Goal: Information Seeking & Learning: Learn about a topic

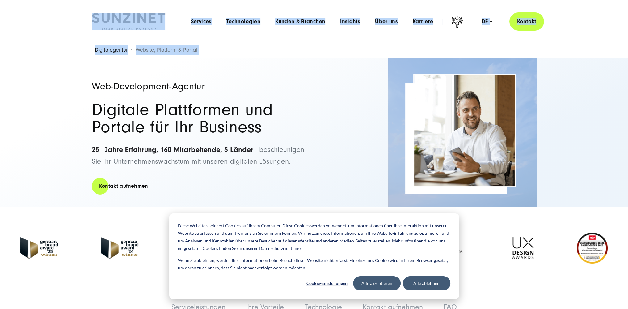
drag, startPoint x: 581, startPoint y: 143, endPoint x: 64, endPoint y: 17, distance: 532.6
click at [64, 17] on header "Smart Search AI Hier können Sie eine konkrete Frage zu unserer Agentur und unse…" at bounding box center [314, 21] width 628 height 43
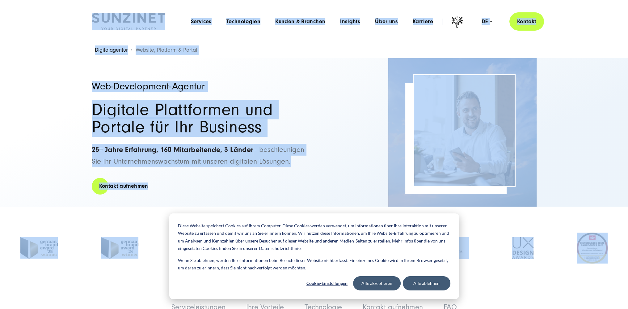
drag, startPoint x: 64, startPoint y: 17, endPoint x: 625, endPoint y: 237, distance: 602.8
click at [615, 191] on div "Web-Development-Agentur Digitale Plattformen und Portale für Ihr Business 25+ J…" at bounding box center [314, 132] width 628 height 148
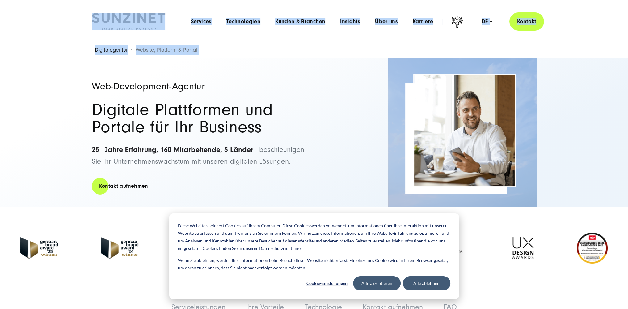
drag, startPoint x: 612, startPoint y: 173, endPoint x: 53, endPoint y: 13, distance: 581.2
click at [53, 13] on header "Smart Search AI Hier können Sie eine konkrete Frage zu unserer Agentur und unse…" at bounding box center [314, 21] width 628 height 43
drag, startPoint x: 54, startPoint y: 14, endPoint x: 550, endPoint y: 210, distance: 532.6
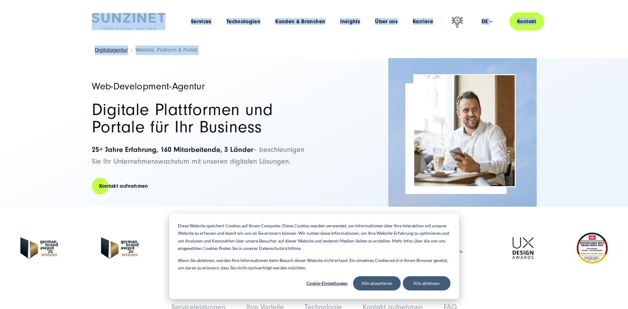
click at [563, 195] on div "Web-Development-Agentur Digitale Plattformen und Portale für Ihr Business 25+ J…" at bounding box center [314, 132] width 628 height 148
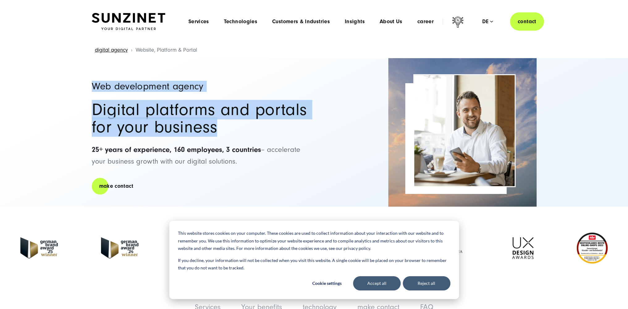
drag, startPoint x: 90, startPoint y: 78, endPoint x: 313, endPoint y: 148, distance: 234.5
click at [308, 148] on div "Web development agency Digital platforms and portals for your business 25+ year…" at bounding box center [314, 132] width 470 height 148
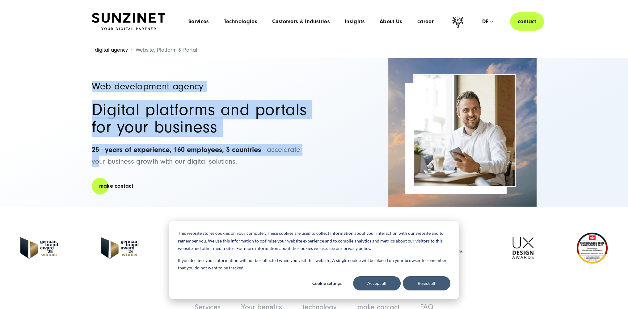
click at [302, 124] on h2 "Digital platforms and portals for your business" at bounding box center [200, 118] width 216 height 35
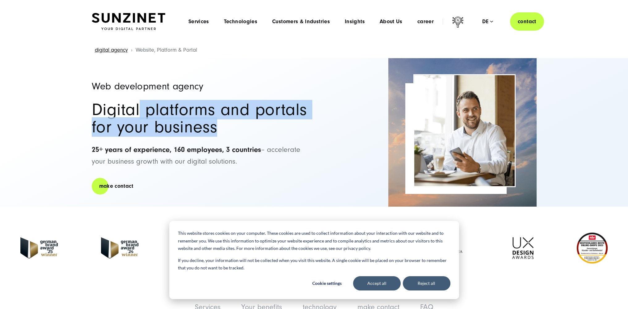
drag, startPoint x: 261, startPoint y: 129, endPoint x: 130, endPoint y: 102, distance: 133.8
click at [133, 103] on h2 "Digital platforms and portals for your business" at bounding box center [200, 118] width 216 height 35
click at [127, 101] on font "Digital platforms and portals for your business" at bounding box center [199, 118] width 215 height 37
drag, startPoint x: 145, startPoint y: 65, endPoint x: 238, endPoint y: 157, distance: 130.8
click at [238, 157] on div "Web development agency Digital platforms and portals for your business 25+ year…" at bounding box center [200, 132] width 216 height 148
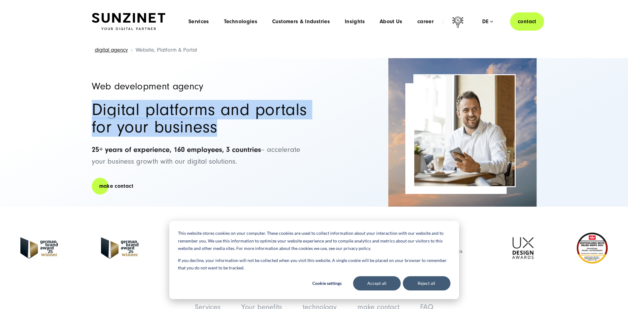
click at [238, 157] on p "25+ years of experience, 160 employees, 3 countries – accelerate your business …" at bounding box center [200, 156] width 216 height 24
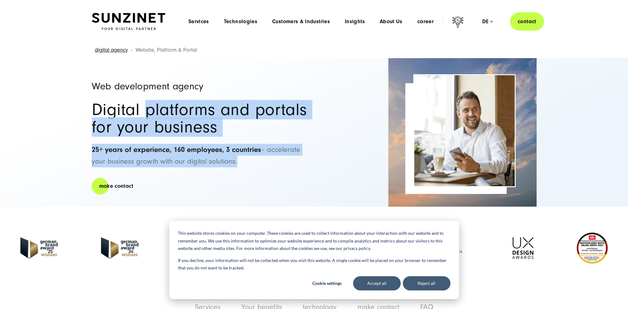
drag, startPoint x: 238, startPoint y: 157, endPoint x: 175, endPoint y: 108, distance: 79.2
click at [176, 109] on div "Web development agency Digital platforms and portals for your business 25+ year…" at bounding box center [200, 132] width 216 height 148
click at [175, 108] on font "Digital platforms and portals for your business" at bounding box center [199, 118] width 215 height 37
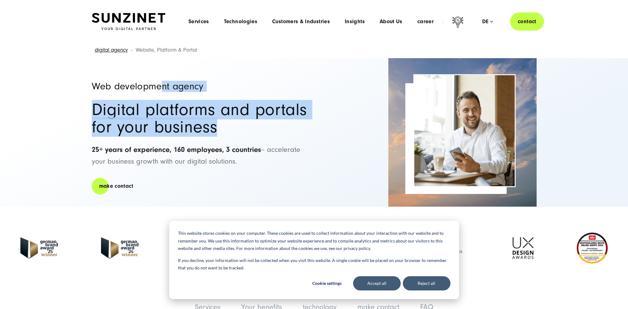
drag, startPoint x: 161, startPoint y: 86, endPoint x: 244, endPoint y: 158, distance: 110.4
click at [228, 143] on div "Web development agency Digital platforms and portals for your business 25+ year…" at bounding box center [200, 132] width 216 height 148
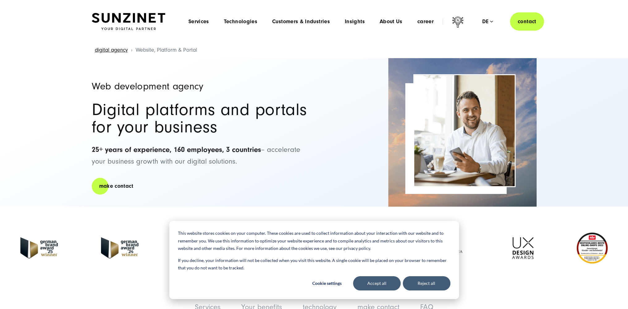
click at [262, 169] on div "Web development agency Digital platforms and portals for your business 25+ year…" at bounding box center [200, 132] width 216 height 148
drag, startPoint x: 238, startPoint y: 155, endPoint x: 130, endPoint y: 78, distance: 133.3
click at [130, 78] on div "Web development agency Digital platforms and portals for your business 25+ year…" at bounding box center [200, 132] width 216 height 148
click at [364, 25] on div "Menu Services Menu Full-service digital agency We solve complex challenges and …" at bounding box center [362, 21] width 363 height 18
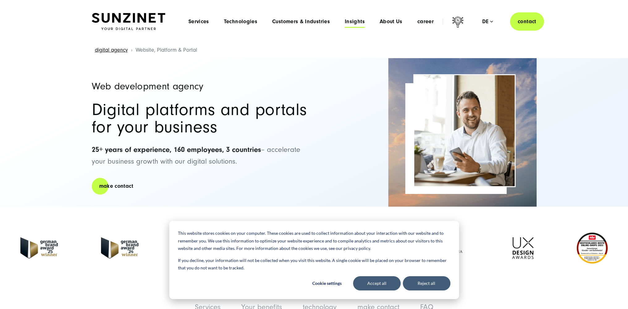
click at [361, 23] on font "Insights" at bounding box center [355, 21] width 20 height 6
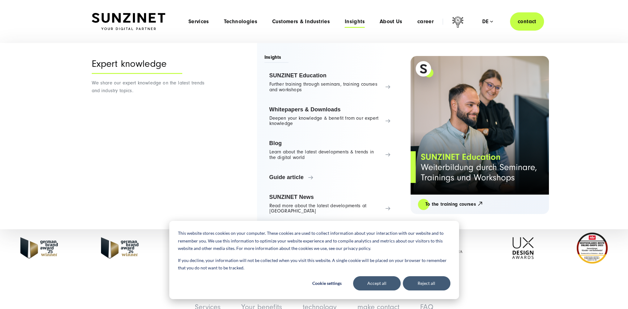
click at [353, 19] on font "Insights" at bounding box center [355, 21] width 20 height 6
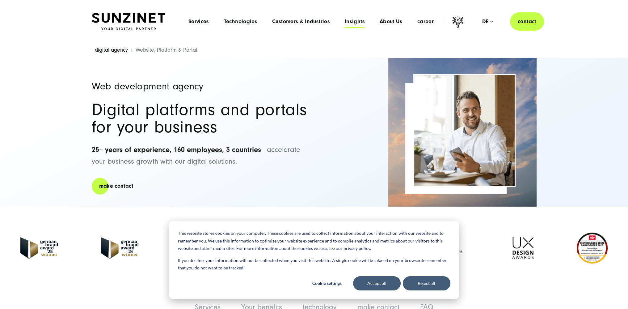
click at [357, 23] on font "Insights" at bounding box center [355, 21] width 20 height 6
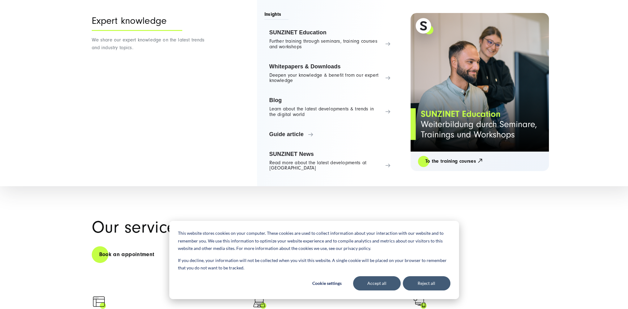
scroll to position [185, 0]
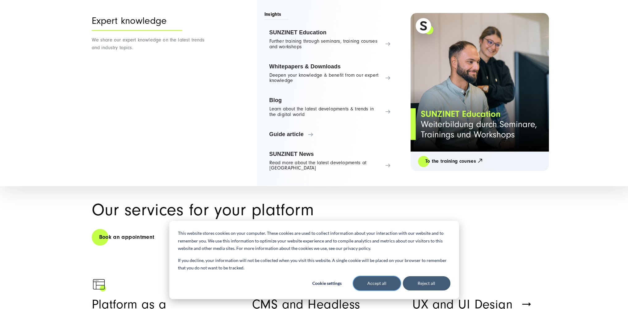
click at [382, 283] on font "Accept all" at bounding box center [376, 283] width 19 height 8
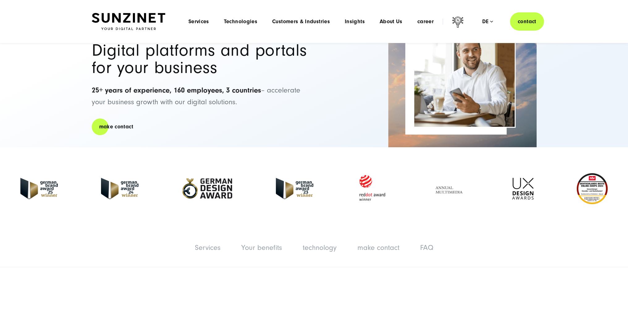
scroll to position [0, 0]
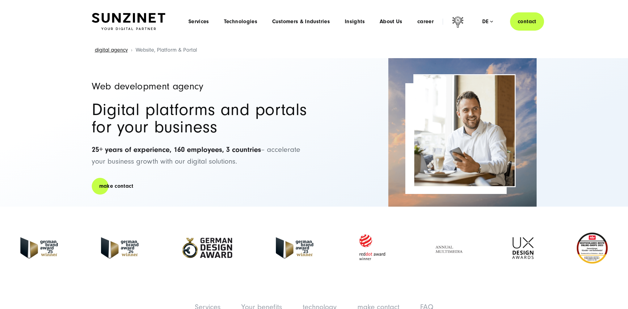
drag, startPoint x: 326, startPoint y: 187, endPoint x: 109, endPoint y: 62, distance: 250.5
click at [109, 62] on div "Web development agency Digital platforms and portals for your business 25+ year…" at bounding box center [314, 132] width 445 height 148
click at [108, 62] on div "Web development agency Digital platforms and portals for your business 25+ year…" at bounding box center [200, 132] width 216 height 148
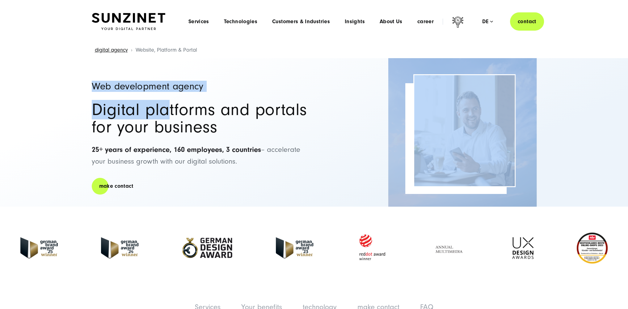
drag, startPoint x: 72, startPoint y: 51, endPoint x: 242, endPoint y: 144, distance: 193.9
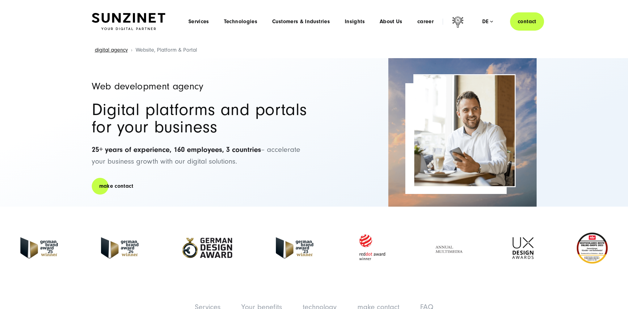
click at [339, 186] on div "Web development agency Digital platforms and portals for your business 25+ year…" at bounding box center [314, 132] width 445 height 148
drag, startPoint x: 304, startPoint y: 176, endPoint x: 66, endPoint y: 21, distance: 283.7
click at [66, 21] on header "Smart Search AI Here you can ask a specific question about our agency and our s…" at bounding box center [314, 21] width 628 height 43
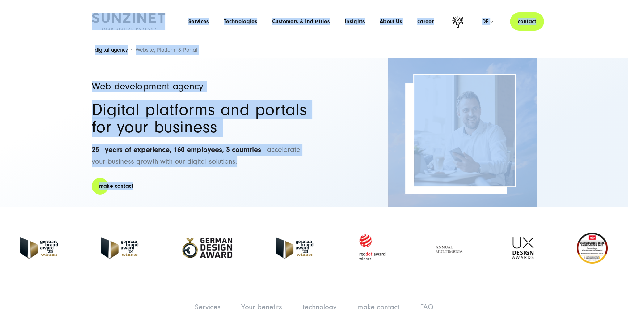
drag, startPoint x: 66, startPoint y: 21, endPoint x: 290, endPoint y: 176, distance: 272.3
click at [290, 176] on div "Web development agency Digital platforms and portals for your business 25+ year…" at bounding box center [200, 132] width 216 height 148
drag, startPoint x: 290, startPoint y: 176, endPoint x: 65, endPoint y: 12, distance: 277.8
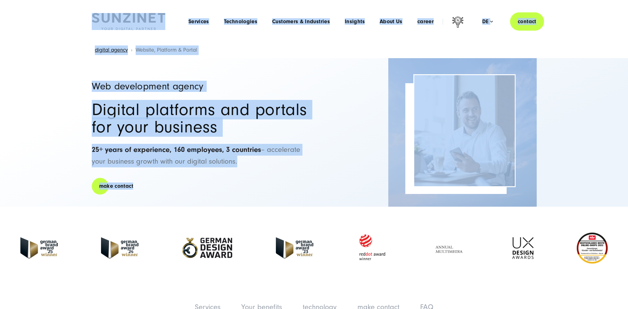
click at [57, 9] on header "Smart Search AI Here you can ask a specific question about our agency and our s…" at bounding box center [314, 21] width 628 height 43
drag, startPoint x: 57, startPoint y: 9, endPoint x: 298, endPoint y: 187, distance: 299.9
click at [301, 188] on div "Web development agency Digital platforms and portals for your business 25+ year…" at bounding box center [200, 132] width 216 height 148
drag, startPoint x: 301, startPoint y: 188, endPoint x: 43, endPoint y: 22, distance: 307.3
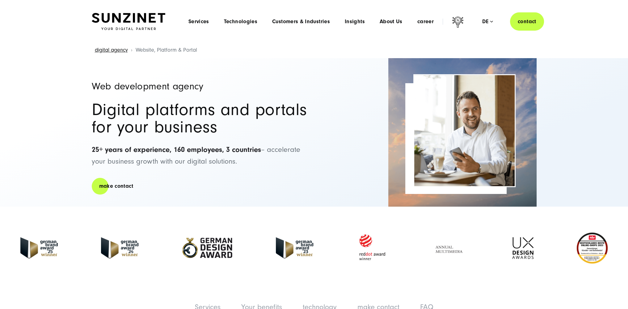
click at [43, 22] on header "Smart Search AI Here you can ask a specific question about our agency and our s…" at bounding box center [314, 21] width 628 height 43
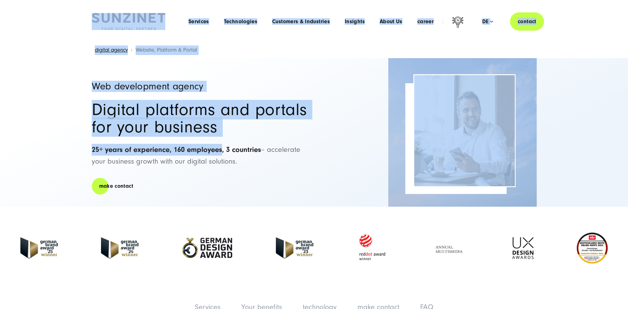
drag, startPoint x: 46, startPoint y: 24, endPoint x: 198, endPoint y: 155, distance: 200.6
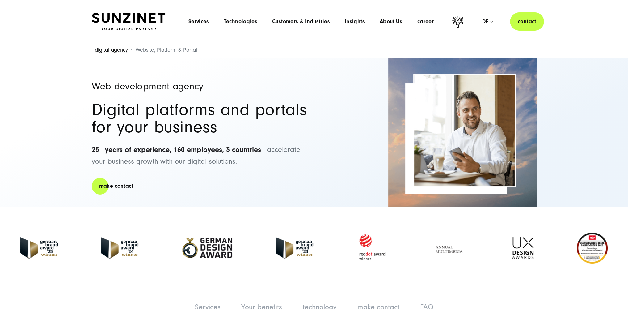
click at [200, 156] on p "25+ years of experience, 160 employees, 3 countries – accelerate your business …" at bounding box center [200, 156] width 216 height 24
drag, startPoint x: 225, startPoint y: 185, endPoint x: 51, endPoint y: 39, distance: 227.3
click at [51, 39] on header "Smart Search AI Here you can ask a specific question about our agency and our s…" at bounding box center [314, 21] width 628 height 43
drag, startPoint x: 52, startPoint y: 39, endPoint x: 242, endPoint y: 189, distance: 242.2
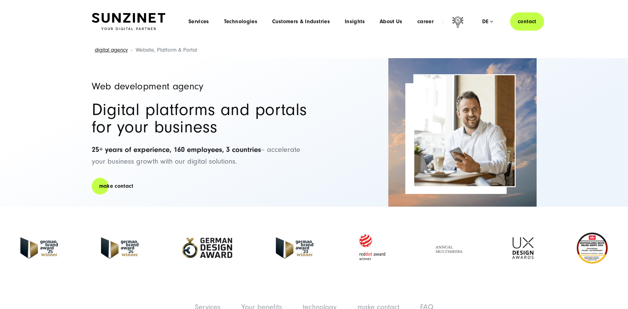
click at [242, 189] on div "Web development agency Digital platforms and portals for your business 25+ year…" at bounding box center [200, 132] width 216 height 148
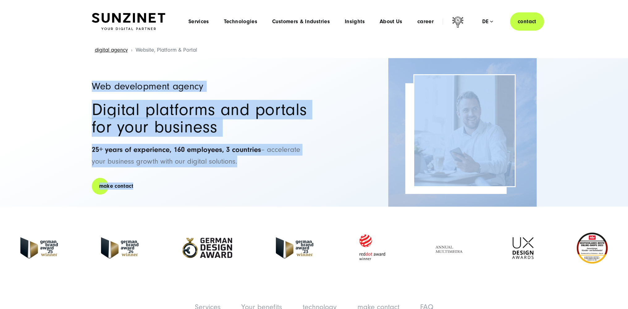
drag, startPoint x: 242, startPoint y: 189, endPoint x: 57, endPoint y: 33, distance: 242.3
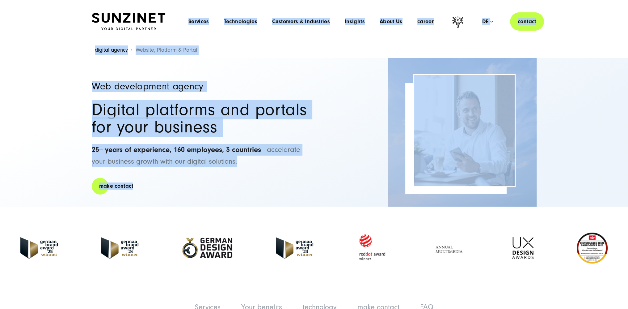
click at [57, 33] on header "Smart Search AI Here you can ask a specific question about our agency and our s…" at bounding box center [314, 21] width 628 height 43
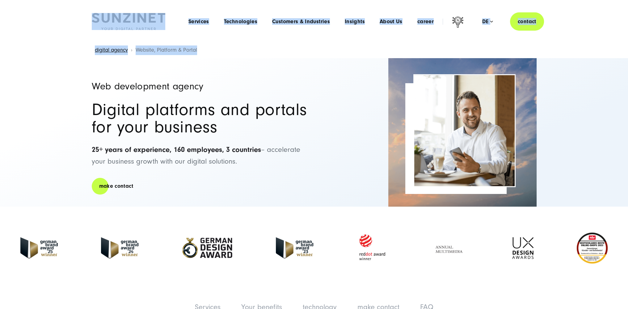
drag, startPoint x: 494, startPoint y: 48, endPoint x: 68, endPoint y: 16, distance: 427.4
click at [68, 17] on header "Smart Search AI Here you can ask a specific question about our agency and our s…" at bounding box center [314, 21] width 628 height 43
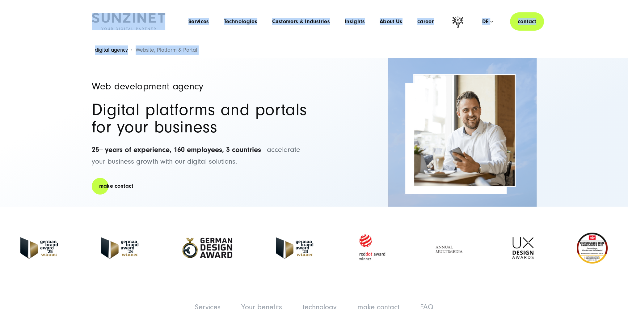
drag, startPoint x: 68, startPoint y: 17, endPoint x: 534, endPoint y: 102, distance: 474.2
click at [567, 59] on div "Web development agency Digital platforms and portals for your business 25+ year…" at bounding box center [314, 132] width 628 height 148
drag, startPoint x: 571, startPoint y: 205, endPoint x: 79, endPoint y: 20, distance: 525.5
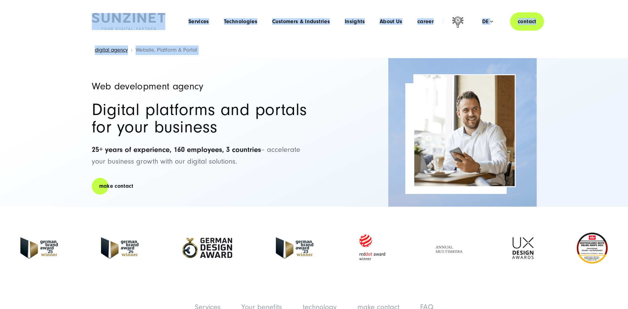
click at [79, 20] on div "Smart Search AI Here you can ask a specific question about our agency and our s…" at bounding box center [314, 21] width 470 height 18
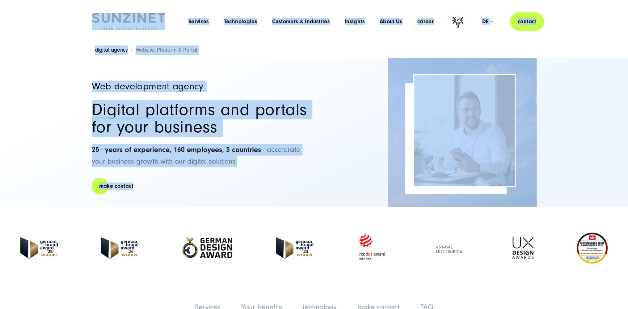
drag, startPoint x: 80, startPoint y: 21, endPoint x: 233, endPoint y: 191, distance: 228.8
click at [233, 191] on div "Web development agency Digital platforms and portals for your business 25+ year…" at bounding box center [200, 132] width 216 height 148
drag, startPoint x: 233, startPoint y: 191, endPoint x: 74, endPoint y: 19, distance: 233.6
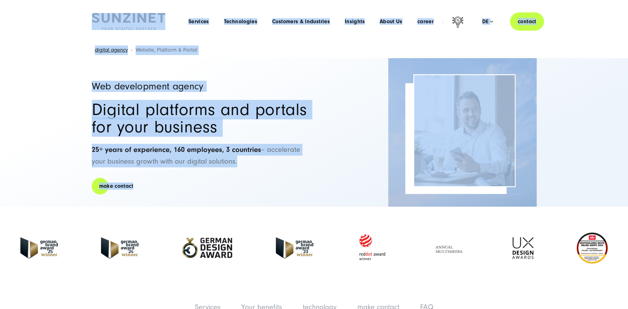
click at [74, 19] on header "Smart Search AI Here you can ask a specific question about our agency and our s…" at bounding box center [314, 21] width 628 height 43
drag, startPoint x: 74, startPoint y: 19, endPoint x: 224, endPoint y: 203, distance: 236.9
click at [224, 203] on div "Web development agency Digital platforms and portals for your business 25+ year…" at bounding box center [200, 132] width 216 height 148
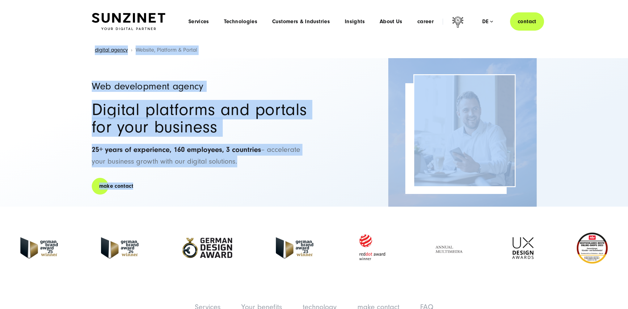
drag, startPoint x: 224, startPoint y: 203, endPoint x: 75, endPoint y: 45, distance: 216.5
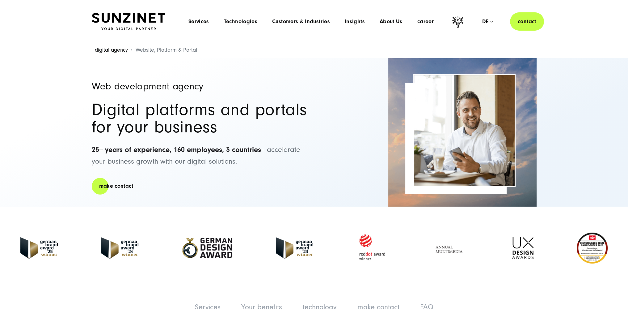
click at [63, 35] on header "Smart Search AI Here you can ask a specific question about our agency and our s…" at bounding box center [314, 21] width 628 height 43
drag, startPoint x: 69, startPoint y: 37, endPoint x: 284, endPoint y: 187, distance: 262.2
click at [284, 187] on div "Web development agency Digital platforms and portals for your business 25+ year…" at bounding box center [200, 132] width 216 height 148
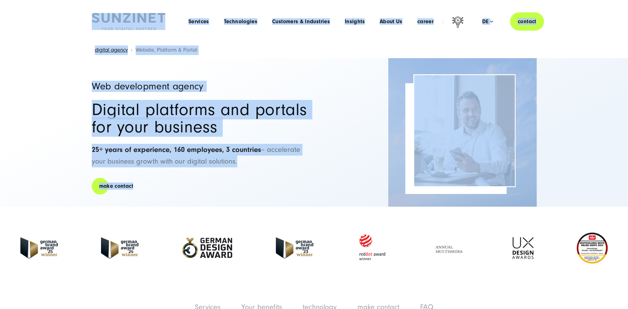
drag, startPoint x: 284, startPoint y: 187, endPoint x: 66, endPoint y: 15, distance: 278.2
click at [67, 16] on header "Smart Search AI Here you can ask a specific question about our agency and our s…" at bounding box center [314, 21] width 628 height 43
drag, startPoint x: 68, startPoint y: 16, endPoint x: 244, endPoint y: 199, distance: 253.6
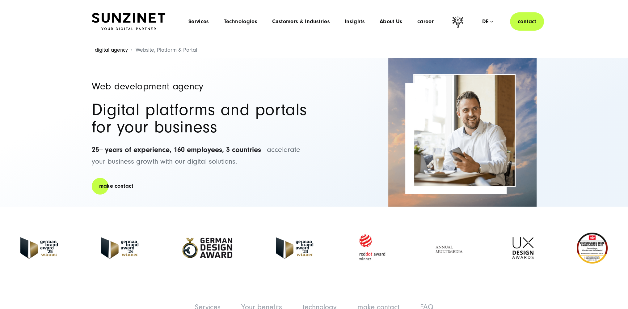
click at [244, 199] on div "Web development agency Digital platforms and portals for your business 25+ year…" at bounding box center [200, 132] width 216 height 148
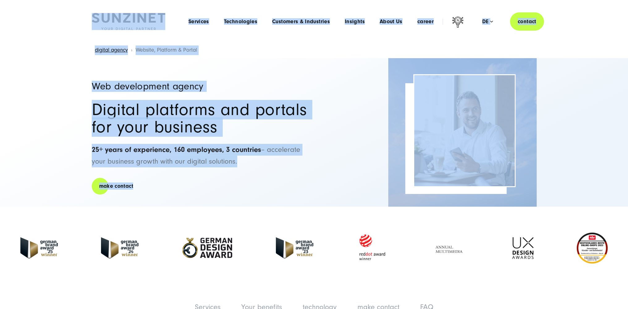
drag, startPoint x: 244, startPoint y: 199, endPoint x: 59, endPoint y: 5, distance: 267.6
click at [58, 18] on header "Smart Search AI Here you can ask a specific question about our agency and our s…" at bounding box center [314, 21] width 628 height 43
drag, startPoint x: 58, startPoint y: 18, endPoint x: 239, endPoint y: 192, distance: 250.4
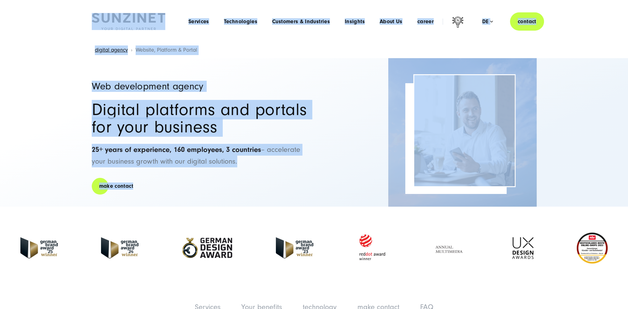
click at [239, 192] on div "Web development agency Digital platforms and portals for your business 25+ year…" at bounding box center [200, 132] width 216 height 148
drag, startPoint x: 239, startPoint y: 192, endPoint x: 68, endPoint y: 15, distance: 245.8
click at [68, 15] on header "Smart Search AI Here you can ask a specific question about our agency and our s…" at bounding box center [314, 21] width 628 height 43
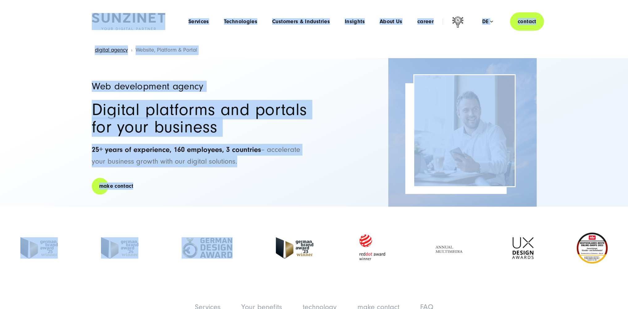
drag, startPoint x: 69, startPoint y: 16, endPoint x: 301, endPoint y: 212, distance: 304.5
click at [301, 212] on section at bounding box center [314, 247] width 618 height 83
drag, startPoint x: 322, startPoint y: 196, endPoint x: 59, endPoint y: 17, distance: 318.2
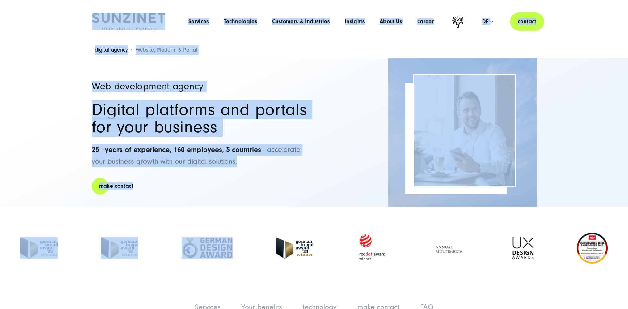
click at [59, 17] on header "Smart Search AI Here you can ask a specific question about our agency and our s…" at bounding box center [314, 21] width 628 height 43
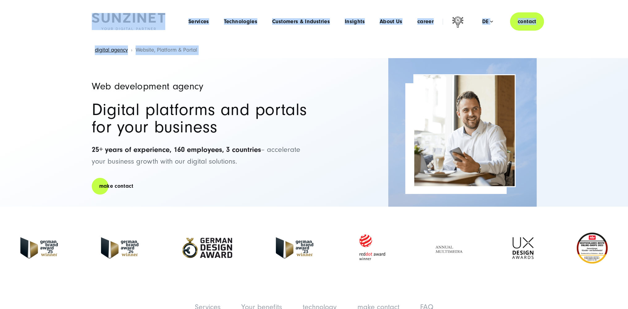
drag, startPoint x: 59, startPoint y: 17, endPoint x: 557, endPoint y: 187, distance: 526.1
click at [576, 147] on div "Web development agency Digital platforms and portals for your business 25+ year…" at bounding box center [314, 132] width 628 height 148
drag, startPoint x: 608, startPoint y: 202, endPoint x: 82, endPoint y: 24, distance: 555.1
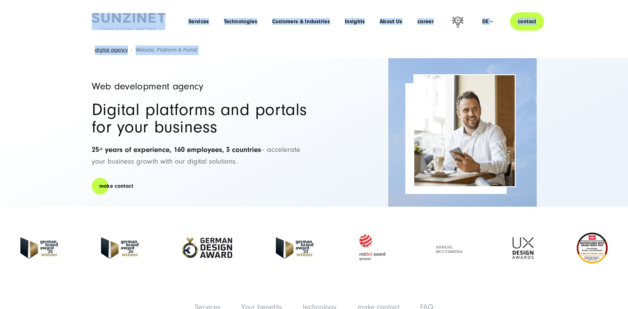
click at [82, 24] on div "Smart Search AI Here you can ask a specific question about our agency and our s…" at bounding box center [314, 21] width 470 height 18
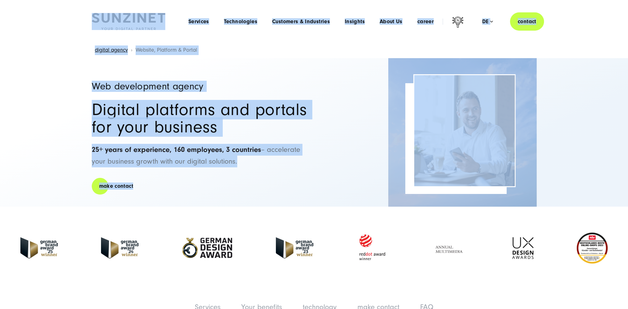
drag, startPoint x: 82, startPoint y: 24, endPoint x: 190, endPoint y: 184, distance: 192.9
click at [191, 185] on div "Web development agency Digital platforms and portals for your business 25+ year…" at bounding box center [200, 132] width 216 height 148
drag, startPoint x: 191, startPoint y: 185, endPoint x: 47, endPoint y: 9, distance: 227.2
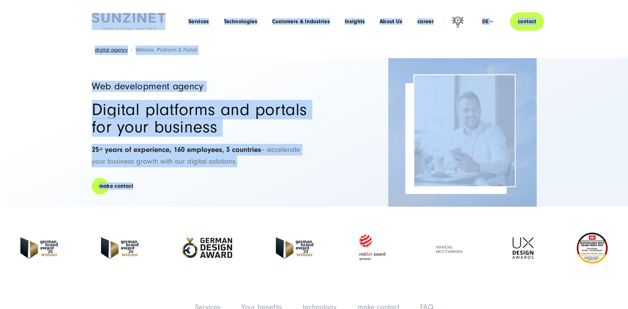
click at [46, 12] on header "Smart Search AI Here you can ask a specific question about our agency and our s…" at bounding box center [314, 21] width 628 height 43
drag, startPoint x: 48, startPoint y: 13, endPoint x: 281, endPoint y: 186, distance: 289.5
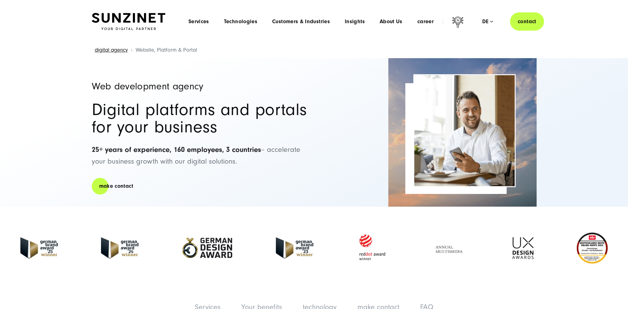
click at [281, 186] on div "Web development agency Digital platforms and portals for your business 25+ year…" at bounding box center [200, 132] width 216 height 148
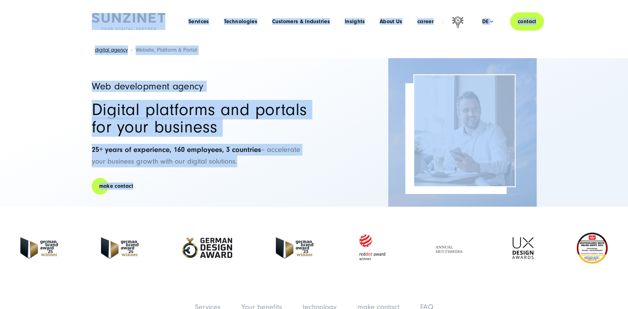
drag, startPoint x: 281, startPoint y: 186, endPoint x: 73, endPoint y: 27, distance: 261.8
click at [73, 27] on header "Smart Search AI Here you can ask a specific question about our agency and our s…" at bounding box center [314, 21] width 628 height 43
drag
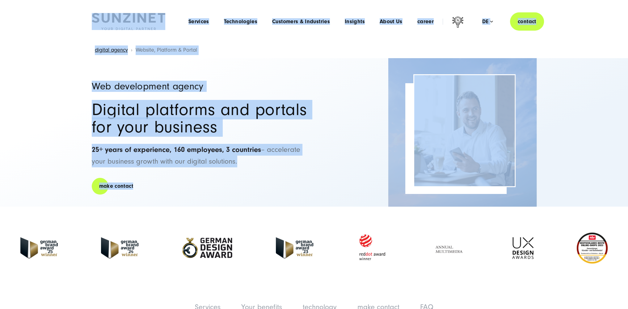
click at [184, 187] on div "Web development agency Digital platforms and portals for your business 25+ year…" at bounding box center [200, 132] width 216 height 148
click at [63, 24] on header "Smart Search AI Here you can ask a specific question about our agency and our s…" at bounding box center [314, 21] width 628 height 43
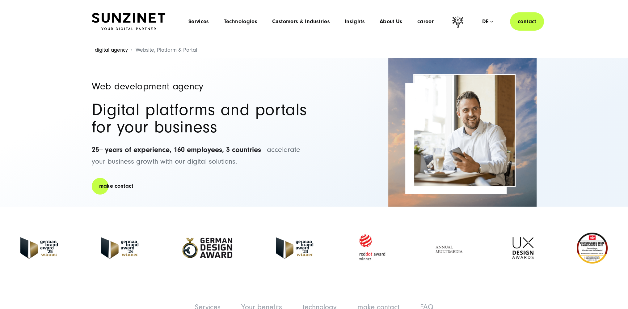
click at [227, 179] on div "Web development agency Digital platforms and portals for your business 25+ year…" at bounding box center [200, 132] width 216 height 148
click at [67, 22] on header "Smart Search AI Here you can ask a specific question about our agency and our s…" at bounding box center [314, 21] width 628 height 43
click at [261, 201] on div "Web development agency Digital platforms and portals for your business 25+ year…" at bounding box center [200, 132] width 216 height 148
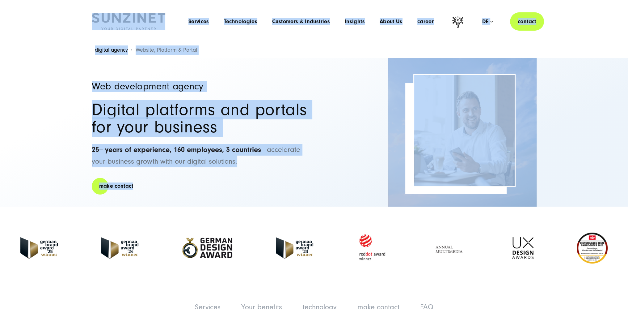
click at [35, 5] on header "Smart Search AI Here you can ask a specific question about our agency and our s…" at bounding box center [314, 21] width 628 height 43
click at [38, 8] on header "Smart Search AI Here you can ask a specific question about our agency and our s…" at bounding box center [314, 21] width 628 height 43
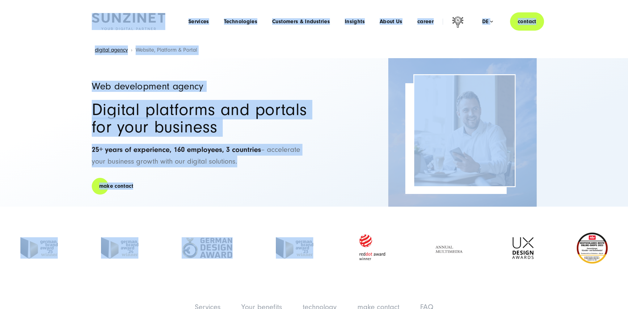
click at [325, 214] on section at bounding box center [314, 247] width 618 height 83
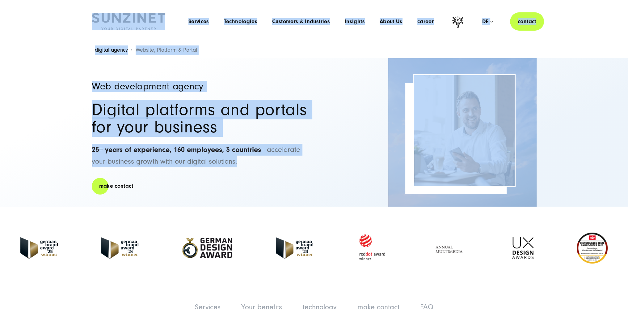
click at [75, 19] on header "Smart Search AI Here you can ask a specific question about our agency and our s…" at bounding box center [314, 21] width 628 height 43
click at [554, 179] on div "Web development agency Digital platforms and portals for your business 25+ year…" at bounding box center [314, 132] width 628 height 148
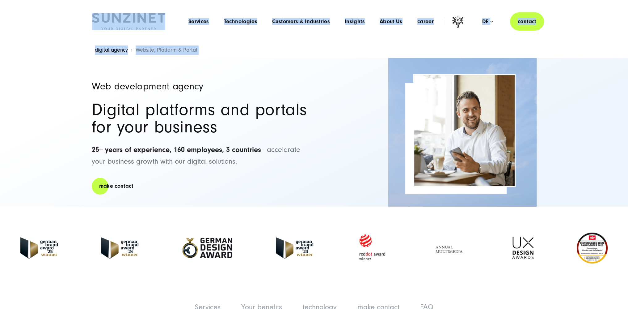
click at [66, 23] on header "Smart Search AI Here you can ask a specific question about our agency and our s…" at bounding box center [314, 21] width 628 height 43
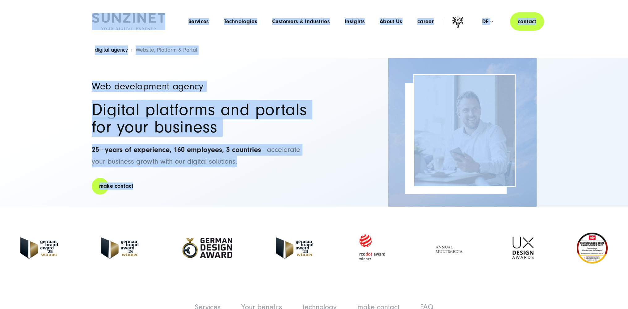
click at [266, 188] on div "Web development agency Digital platforms and portals for your business 25+ year…" at bounding box center [200, 132] width 216 height 148
click at [74, 27] on header "Smart Search AI Here you can ask a specific question about our agency and our s…" at bounding box center [314, 21] width 628 height 43
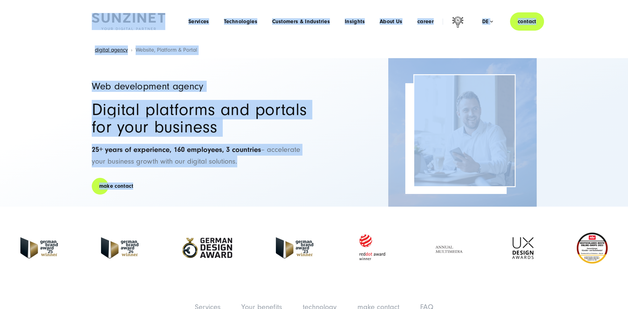
click at [226, 176] on div "Web development agency Digital platforms and portals for your business 25+ year…" at bounding box center [200, 132] width 216 height 148
click at [65, 24] on header "Smart Search AI Here you can ask a specific question about our agency and our s…" at bounding box center [314, 21] width 628 height 43
click at [214, 175] on div "Web development agency Digital platforms and portals for your business 25+ year…" at bounding box center [200, 132] width 216 height 148
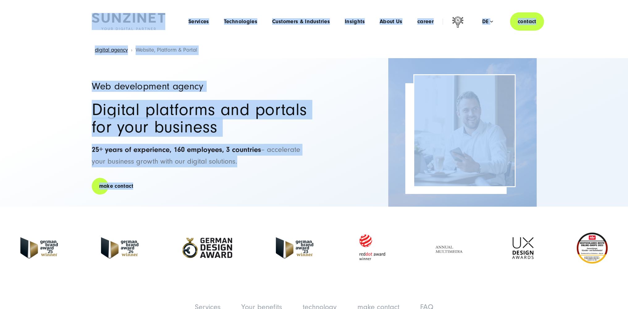
click at [76, 24] on header "Smart Search AI Here you can ask a specific question about our agency and our s…" at bounding box center [314, 21] width 628 height 43
click at [216, 191] on div "Web development agency Digital platforms and portals for your business 25+ year…" at bounding box center [200, 132] width 216 height 148
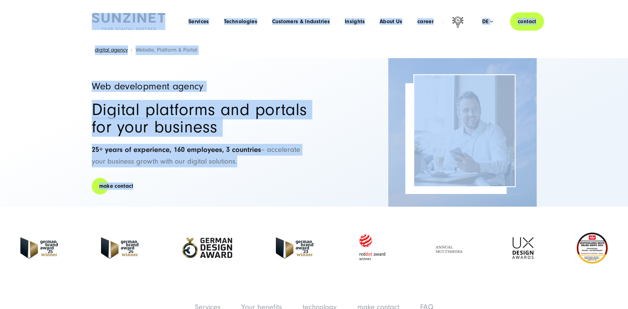
click at [43, 10] on header "Smart Search AI Here you can ask a specific question about our agency and our s…" at bounding box center [314, 21] width 628 height 43
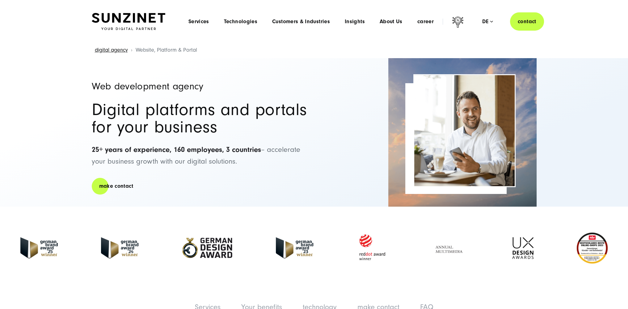
click at [225, 185] on div "Web development agency Digital platforms and portals for your business 25+ year…" at bounding box center [200, 132] width 216 height 148
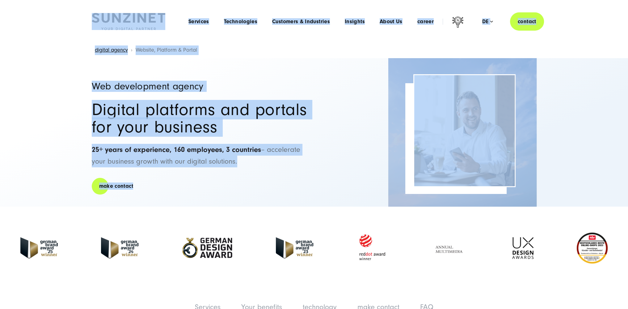
click at [71, 24] on header "Smart Search AI Here you can ask a specific question about our agency and our s…" at bounding box center [314, 21] width 628 height 43
click at [224, 178] on div "Web development agency Digital platforms and portals for your business 25+ year…" at bounding box center [200, 132] width 216 height 148
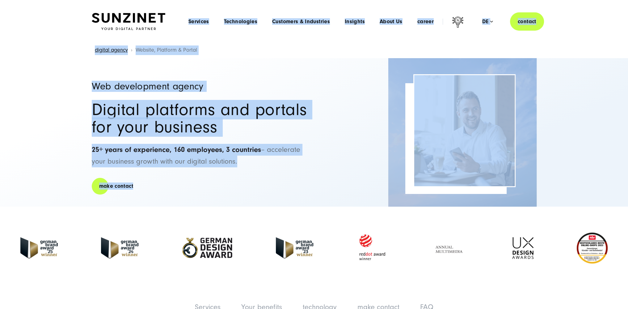
click at [70, 33] on header "Smart Search AI Here you can ask a specific question about our agency and our s…" at bounding box center [314, 21] width 628 height 43
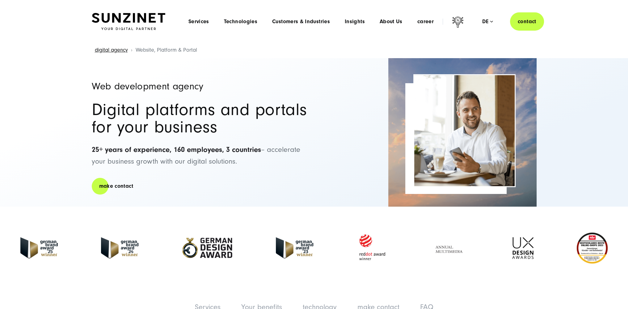
click at [254, 194] on div "Web development agency Digital platforms and portals for your business 25+ year…" at bounding box center [200, 132] width 216 height 148
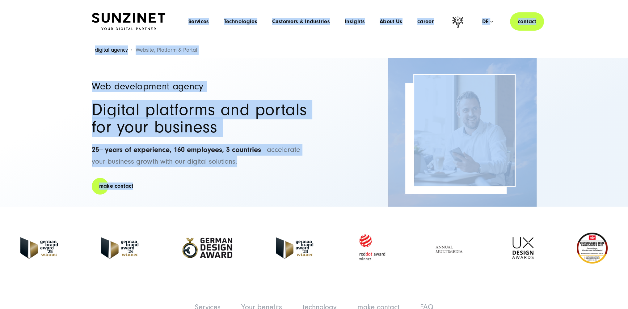
click at [68, 30] on header "Smart Search AI Here you can ask a specific question about our agency and our s…" at bounding box center [314, 21] width 628 height 43
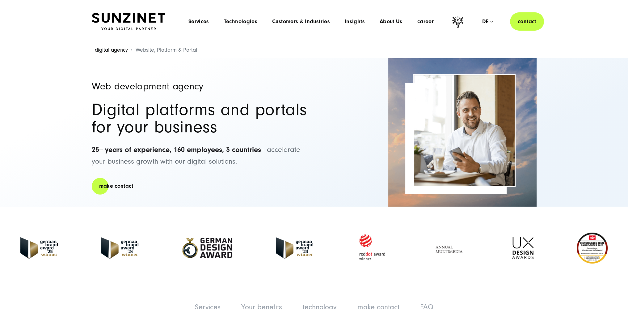
click at [263, 189] on div "Web development agency Digital platforms and portals for your business 25+ year…" at bounding box center [200, 132] width 216 height 148
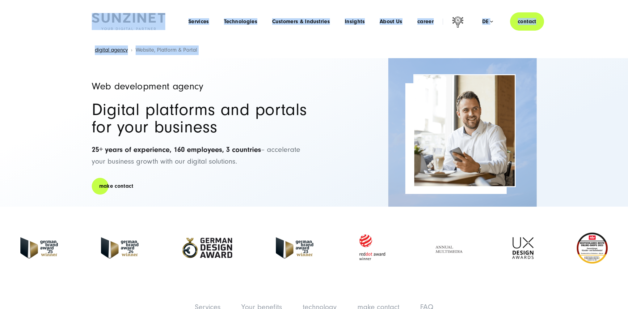
click at [69, 21] on header "Smart Search AI Here you can ask a specific question about our agency and our s…" at bounding box center [314, 21] width 628 height 43
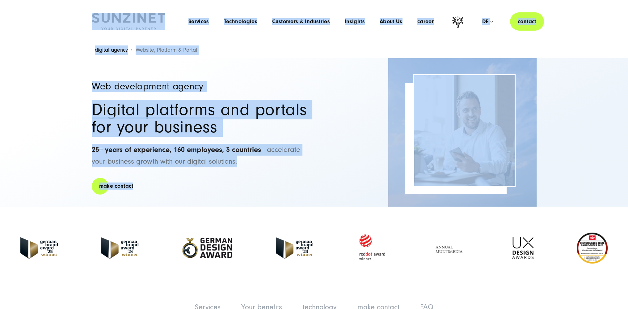
click at [217, 199] on div "Web development agency Digital platforms and portals for your business 25+ year…" at bounding box center [200, 132] width 216 height 148
click at [61, 15] on header "Smart Search AI Here you can ask a specific question about our agency and our s…" at bounding box center [314, 21] width 628 height 43
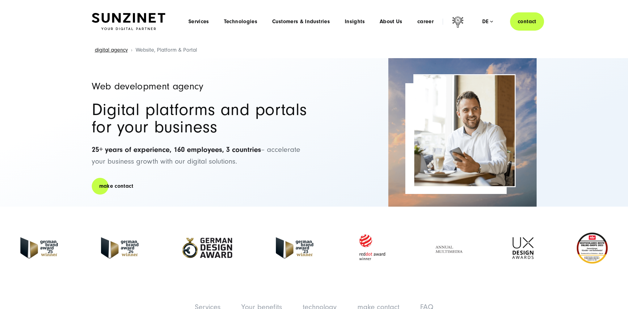
click at [179, 186] on div "Web development agency Digital platforms and portals for your business 25+ year…" at bounding box center [200, 132] width 216 height 148
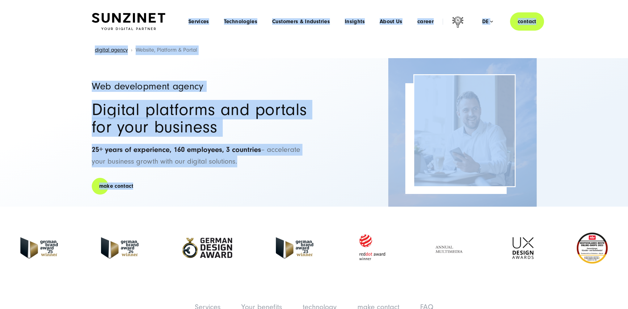
click at [65, 31] on header "Smart Search AI Here you can ask a specific question about our agency and our s…" at bounding box center [314, 21] width 628 height 43
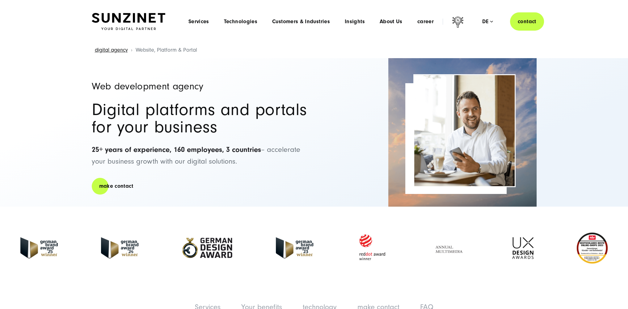
click at [220, 187] on div "Web development agency Digital platforms and portals for your business 25+ year…" at bounding box center [200, 132] width 216 height 148
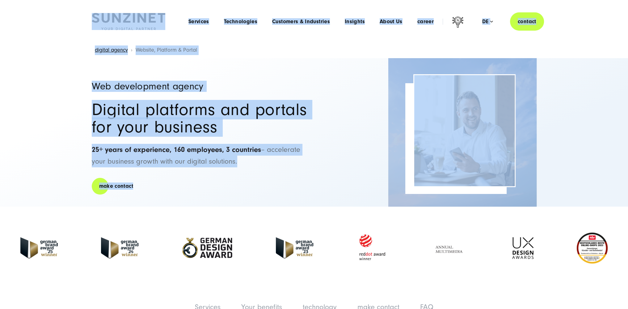
click at [52, 17] on header "Smart Search AI Here you can ask a specific question about our agency and our s…" at bounding box center [314, 21] width 628 height 43
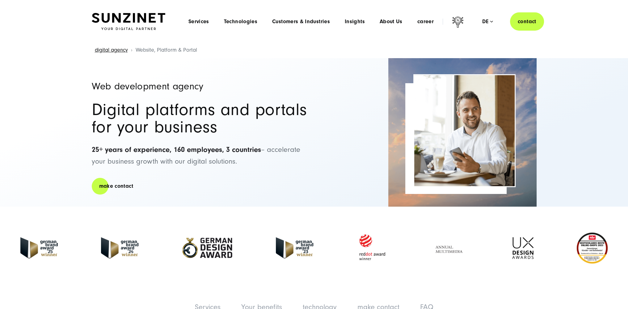
click at [208, 191] on div "Web development agency Digital platforms and portals for your business 25+ year…" at bounding box center [200, 132] width 216 height 148
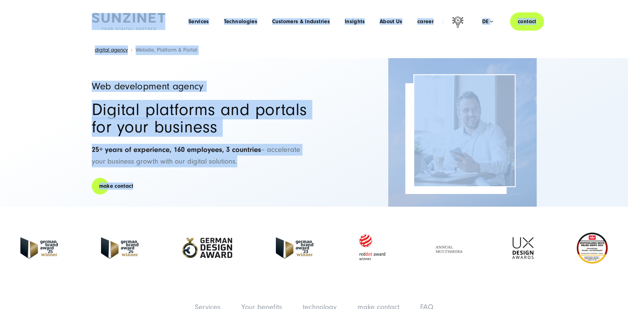
click at [37, 15] on header "Smart Search AI Here you can ask a specific question about our agency and our s…" at bounding box center [314, 21] width 628 height 43
click at [227, 183] on div "Web development agency Digital platforms and portals for your business 25+ year…" at bounding box center [200, 132] width 216 height 148
click at [79, 21] on div "Smart Search AI Here you can ask a specific question about our agency and our s…" at bounding box center [314, 21] width 470 height 18
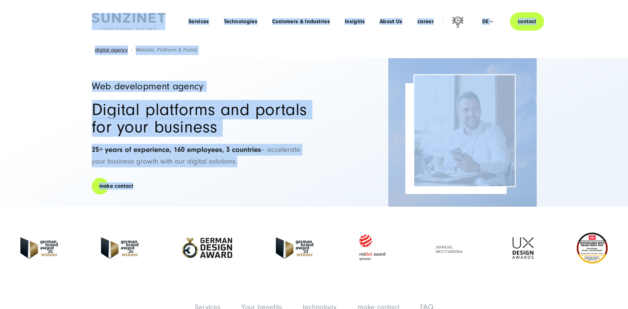
click at [209, 170] on div "Web development agency Digital platforms and portals for your business 25+ year…" at bounding box center [200, 132] width 216 height 148
click at [64, 17] on header "Smart Search AI Here you can ask a specific question about our agency and our s…" at bounding box center [314, 21] width 628 height 43
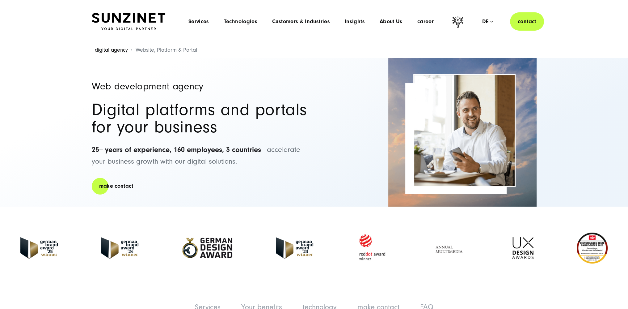
click at [221, 193] on div "Web development agency Digital platforms and portals for your business 25+ year…" at bounding box center [200, 132] width 216 height 148
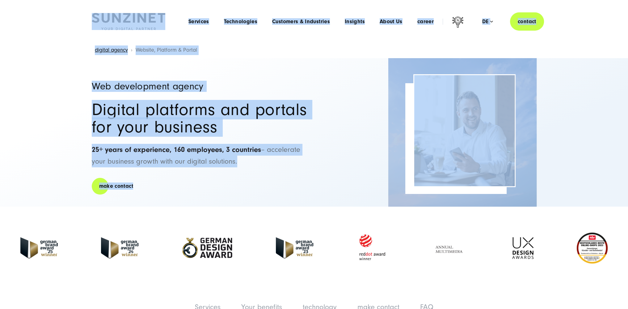
click at [59, 23] on header "Smart Search AI Here you can ask a specific question about our agency and our s…" at bounding box center [314, 21] width 628 height 43
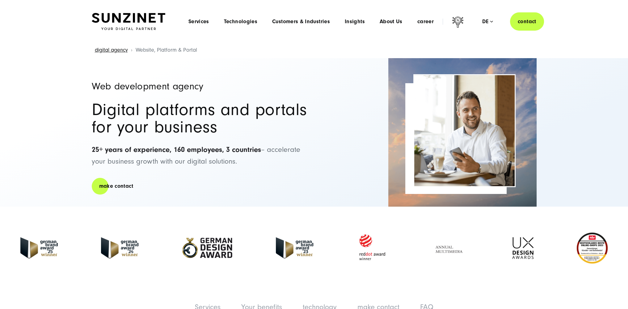
click at [225, 200] on div "Web development agency Digital platforms and portals for your business 25+ year…" at bounding box center [200, 132] width 216 height 148
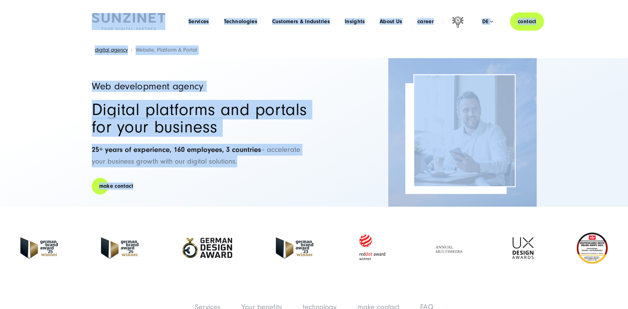
click at [46, 25] on header "Smart Search AI Here you can ask a specific question about our agency and our s…" at bounding box center [314, 21] width 628 height 43
click at [219, 191] on div "Web development agency Digital platforms and portals for your business 25+ year…" at bounding box center [200, 132] width 216 height 148
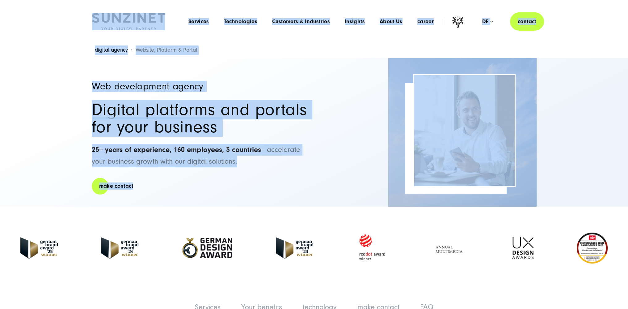
click at [49, 26] on header "Smart Search AI Here you can ask a specific question about our agency and our s…" at bounding box center [314, 21] width 628 height 43
click at [44, 21] on header "Smart Search AI Here you can ask a specific question about our agency and our s…" at bounding box center [314, 21] width 628 height 43
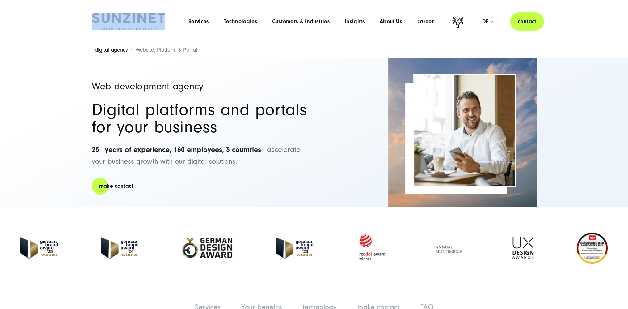
click at [44, 21] on header "Smart Search AI Here you can ask a specific question about our agency and our s…" at bounding box center [314, 21] width 628 height 43
click at [27, 10] on header "Smart Search AI Here you can ask a specific question about our agency and our s…" at bounding box center [314, 21] width 628 height 43
click at [228, 189] on div "Web development agency Digital platforms and portals for your business 25+ year…" at bounding box center [200, 132] width 216 height 148
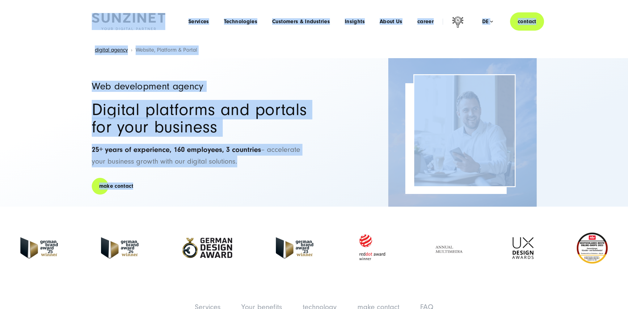
click at [47, 19] on header "Smart Search AI Here you can ask a specific question about our agency and our s…" at bounding box center [314, 21] width 628 height 43
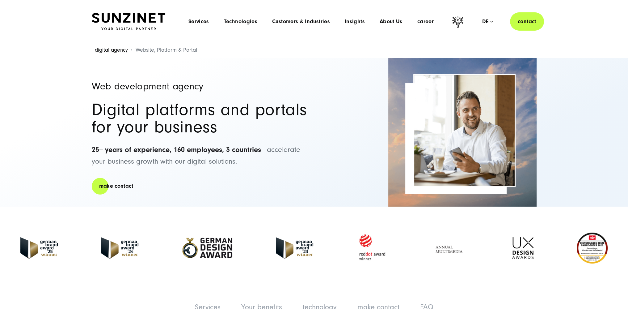
click at [221, 184] on div "Web development agency Digital platforms and portals for your business 25+ year…" at bounding box center [200, 132] width 216 height 148
click at [65, 17] on header "Smart Search AI Here you can ask a specific question about our agency and our s…" at bounding box center [314, 21] width 628 height 43
click at [206, 173] on div "Web development agency Digital platforms and portals for your business 25+ year…" at bounding box center [200, 132] width 216 height 148
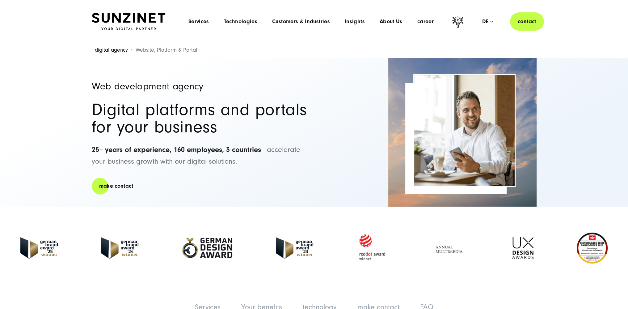
click at [65, 22] on header "Smart Search AI Here you can ask a specific question about our agency and our s…" at bounding box center [314, 21] width 628 height 43
click at [259, 201] on div "Web development agency Digital platforms and portals for your business 25+ year…" at bounding box center [200, 132] width 216 height 148
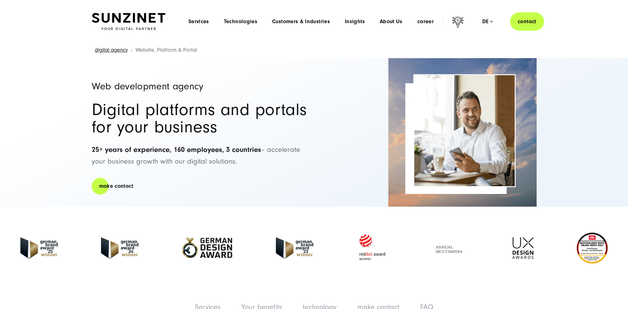
click at [48, 27] on header "Smart Search AI Here you can ask a specific question about our agency and our s…" at bounding box center [314, 21] width 628 height 43
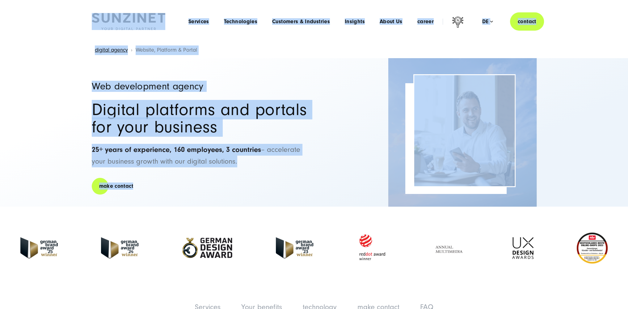
click at [225, 190] on div "Web development agency Digital platforms and portals for your business 25+ year…" at bounding box center [200, 132] width 216 height 148
click at [70, 23] on header "Smart Search AI Here you can ask a specific question about our agency and our s…" at bounding box center [314, 21] width 628 height 43
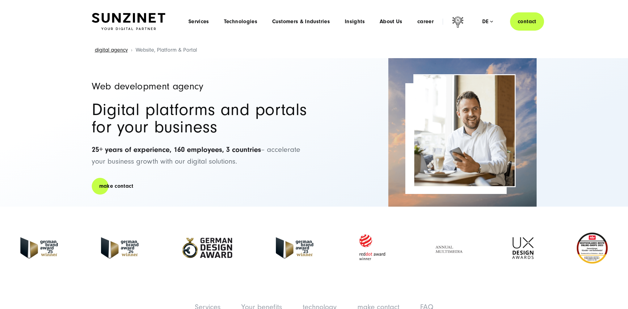
click at [230, 189] on div "Web development agency Digital platforms and portals for your business 25+ year…" at bounding box center [200, 132] width 216 height 148
click at [66, 23] on header "Smart Search AI Here you can ask a specific question about our agency and our s…" at bounding box center [314, 21] width 628 height 43
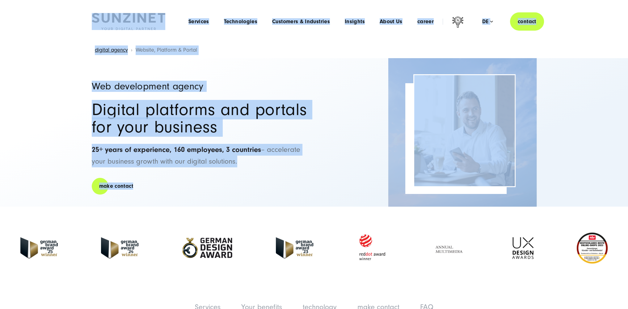
click at [220, 187] on div "Web development agency Digital platforms and portals for your business 25+ year…" at bounding box center [200, 132] width 216 height 148
click at [223, 188] on div "Web development agency Digital platforms and portals for your business 25+ year…" at bounding box center [200, 132] width 216 height 148
click at [60, 11] on header "Smart Search AI Here you can ask a specific question about our agency and our s…" at bounding box center [314, 21] width 628 height 43
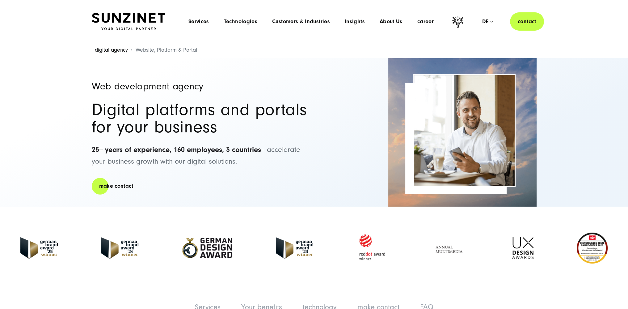
click at [244, 189] on div "Web development agency Digital platforms and portals for your business 25+ year…" at bounding box center [200, 132] width 216 height 148
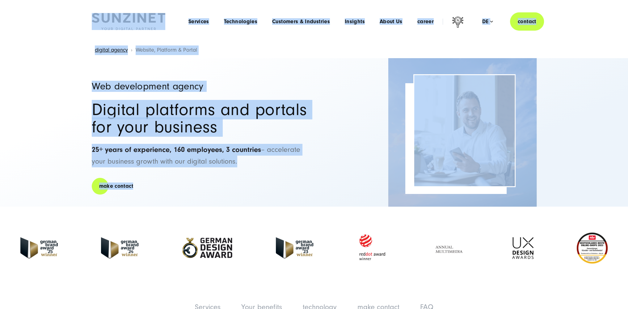
click at [58, 11] on header "Smart Search AI Here you can ask a specific question about our agency and our s…" at bounding box center [314, 21] width 628 height 43
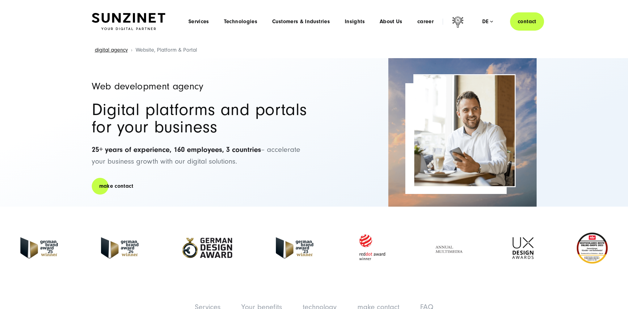
click at [282, 197] on div "Web development agency Digital platforms and portals for your business 25+ year…" at bounding box center [200, 132] width 216 height 148
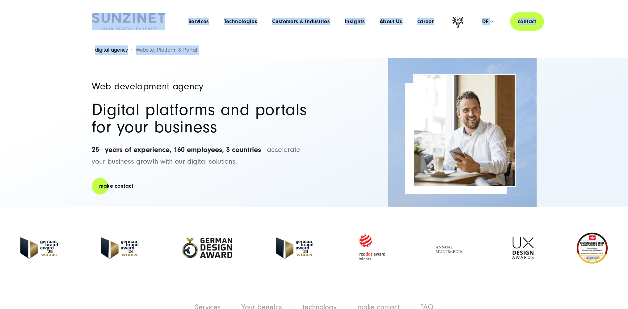
click at [61, 19] on header "Smart Search AI Here you can ask a specific question about our agency and our s…" at bounding box center [314, 21] width 628 height 43
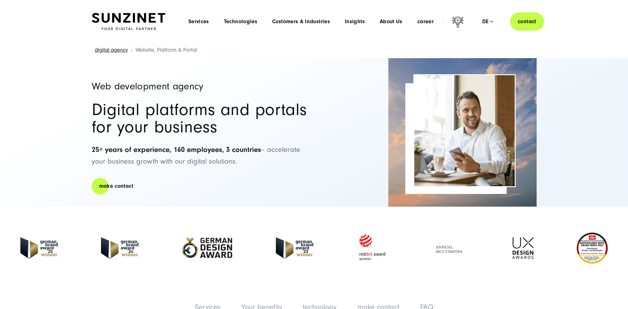
click at [260, 202] on div "Web development agency Digital platforms and portals for your business 25+ year…" at bounding box center [200, 132] width 216 height 148
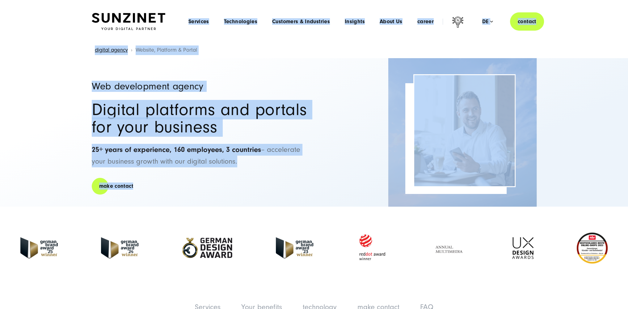
click at [267, 205] on div "Web development agency Digital platforms and portals for your business 25+ year…" at bounding box center [200, 132] width 216 height 148
click at [33, 14] on header "Smart Search AI Here you can ask a specific question about our agency and our s…" at bounding box center [314, 21] width 628 height 43
click at [232, 166] on p "25+ years of experience, 160 employees, 3 countries – accelerate your business …" at bounding box center [200, 156] width 216 height 24
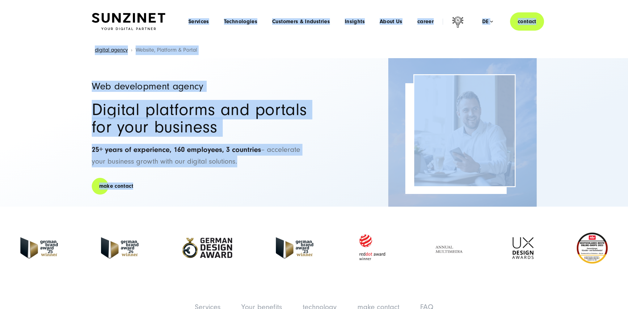
click at [76, 12] on header "Smart Search AI Here you can ask a specific question about our agency and our s…" at bounding box center [314, 21] width 628 height 43
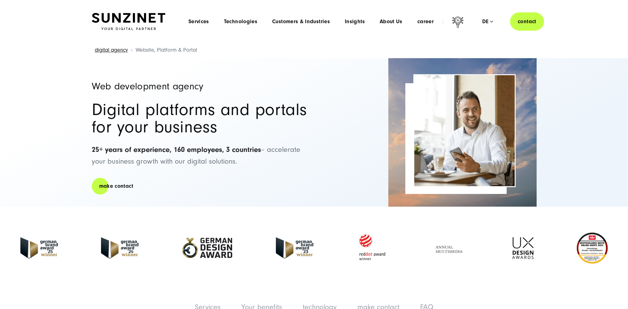
click at [255, 186] on div "Web development agency Digital platforms and portals for your business 25+ year…" at bounding box center [200, 132] width 216 height 148
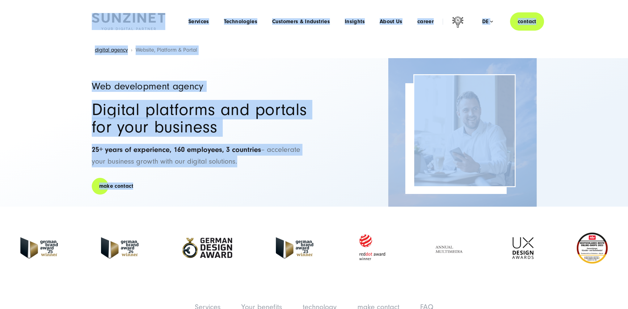
click at [74, 23] on header "Smart Search AI Here you can ask a specific question about our agency and our s…" at bounding box center [314, 21] width 628 height 43
click at [253, 190] on div "Web development agency Digital platforms and portals for your business 25+ year…" at bounding box center [200, 132] width 216 height 148
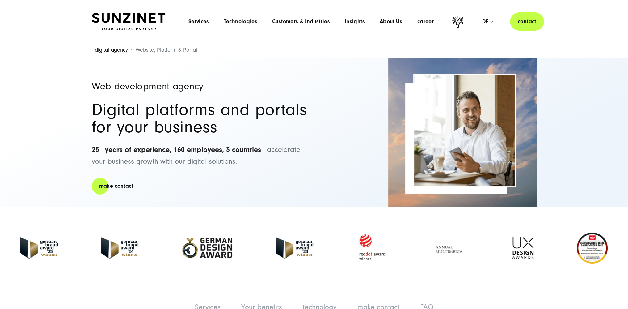
click at [253, 190] on div "Web development agency Digital platforms and portals for your business 25+ year…" at bounding box center [200, 132] width 216 height 148
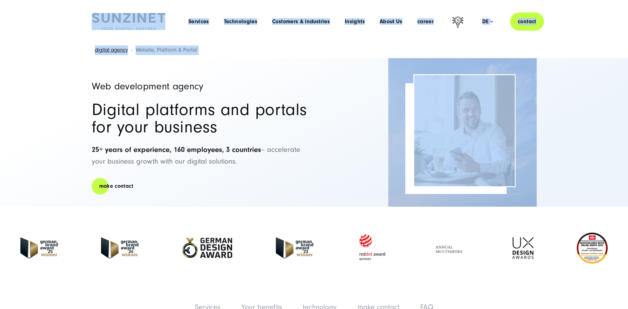
click at [74, 25] on header "Smart Search AI Here you can ask a specific question about our agency and our s…" at bounding box center [314, 21] width 628 height 43
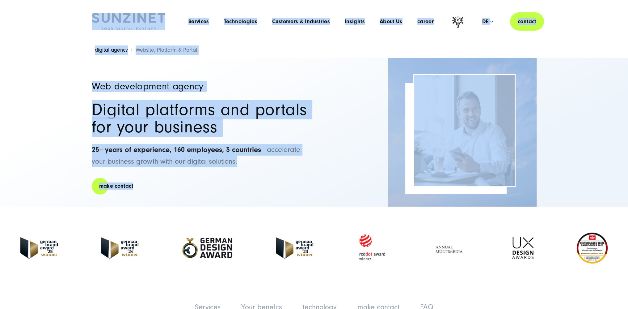
click at [219, 184] on div "Web development agency Digital platforms and portals for your business 25+ year…" at bounding box center [200, 132] width 216 height 148
click at [81, 24] on div "Smart Search AI Here you can ask a specific question about our agency and our s…" at bounding box center [314, 21] width 470 height 18
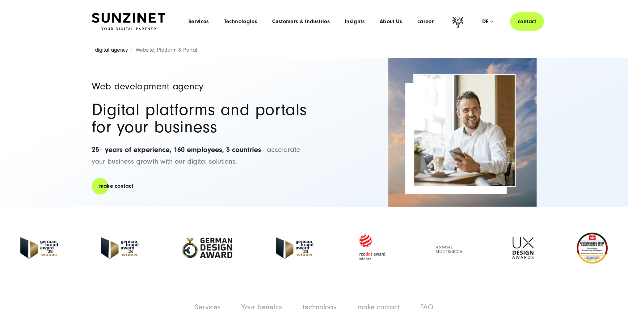
click at [265, 201] on div "Web development agency Digital platforms and portals for your business 25+ year…" at bounding box center [200, 132] width 216 height 148
click at [57, 18] on header "Smart Search AI Here you can ask a specific question about our agency and our s…" at bounding box center [314, 21] width 628 height 43
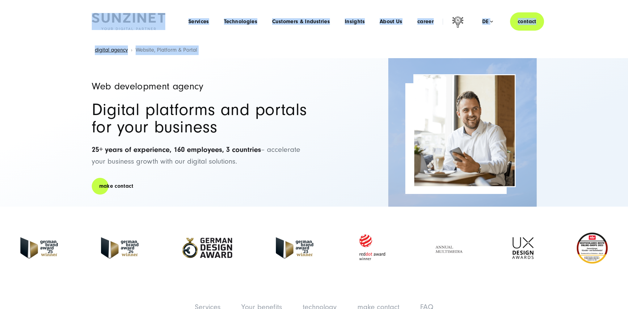
click at [82, 19] on div "Smart Search AI Here you can ask a specific question about our agency and our s…" at bounding box center [314, 21] width 470 height 18
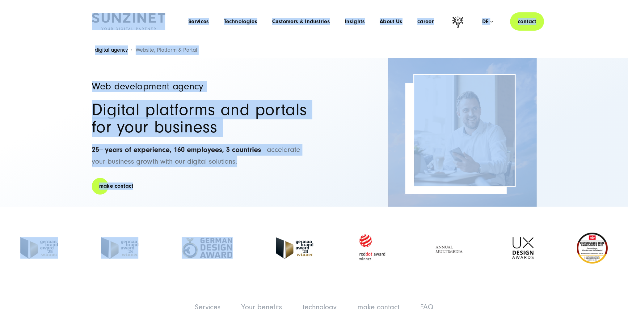
click at [287, 208] on section at bounding box center [314, 247] width 618 height 83
click at [54, 33] on header "Smart Search AI Here you can ask a specific question about our agency and our s…" at bounding box center [314, 21] width 628 height 43
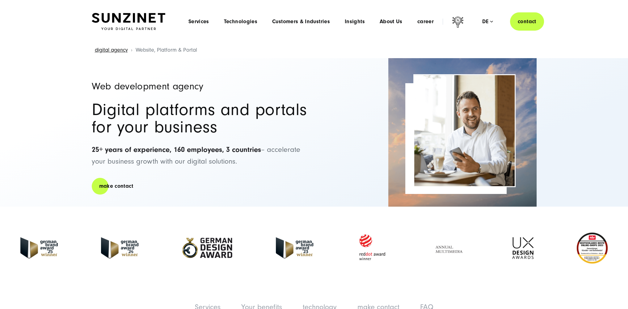
click at [266, 182] on div "Web development agency Digital platforms and portals for your business 25+ year…" at bounding box center [200, 132] width 216 height 148
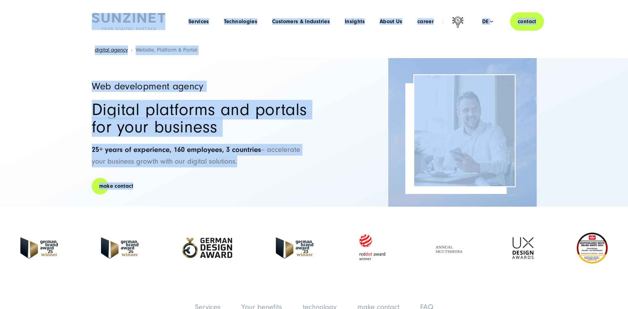
click at [51, 18] on header "Smart Search AI Here you can ask a specific question about our agency and our s…" at bounding box center [314, 21] width 628 height 43
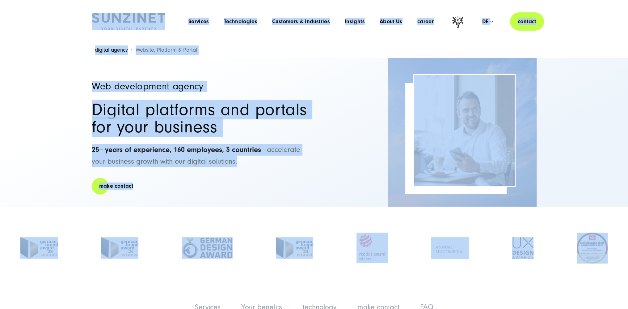
click at [564, 207] on section at bounding box center [314, 247] width 618 height 83
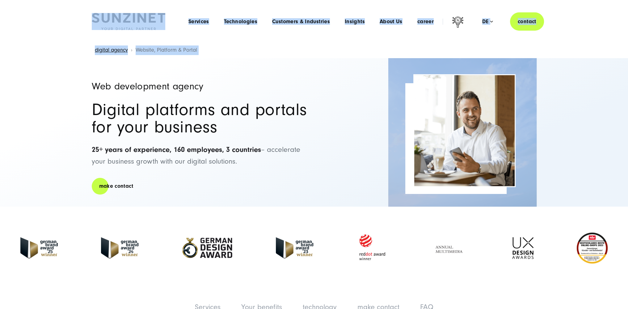
click at [69, 21] on header "Smart Search AI Here you can ask a specific question about our agency and our s…" at bounding box center [314, 21] width 628 height 43
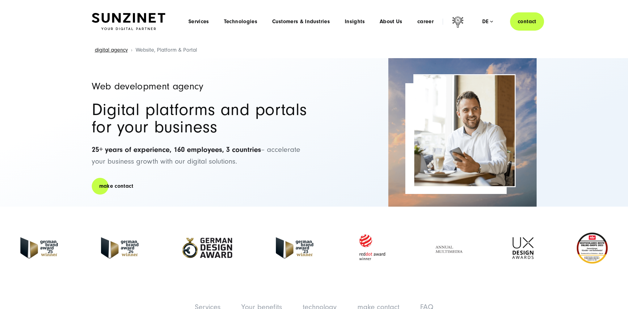
click at [281, 199] on div "Web development agency Digital platforms and portals for your business 25+ year…" at bounding box center [200, 132] width 216 height 148
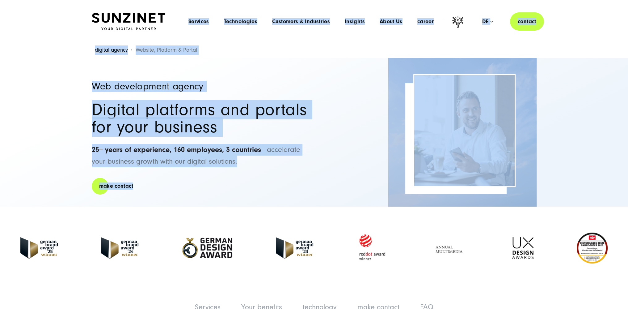
click at [267, 195] on div "Web development agency Digital platforms and portals for your business 25+ year…" at bounding box center [200, 132] width 216 height 148
click at [65, 35] on header "Smart Search AI Here you can ask a specific question about our agency and our s…" at bounding box center [314, 21] width 628 height 43
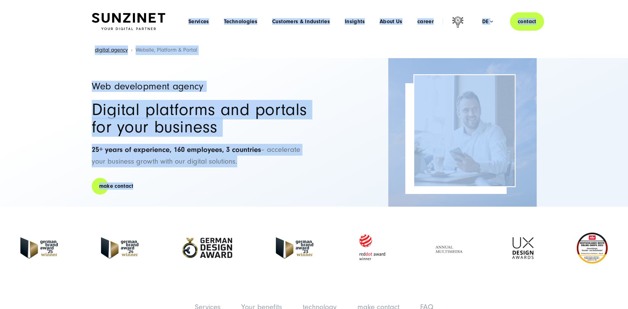
click at [223, 177] on div "Web development agency Digital platforms and portals for your business 25+ year…" at bounding box center [200, 132] width 216 height 148
click at [61, 12] on header "Smart Search AI Here you can ask a specific question about our agency and our s…" at bounding box center [314, 21] width 628 height 43
click at [235, 189] on div "Web development agency Digital platforms and portals for your business 25+ year…" at bounding box center [200, 132] width 216 height 148
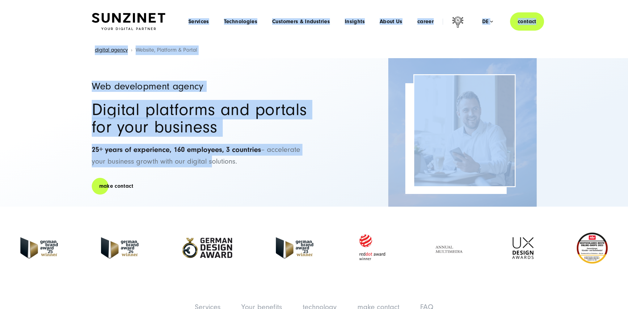
click at [70, 31] on header "Smart Search AI Here you can ask a specific question about our agency and our s…" at bounding box center [314, 21] width 628 height 43
click at [229, 190] on div "Web development agency Digital platforms and portals for your business 25+ year…" at bounding box center [200, 132] width 216 height 148
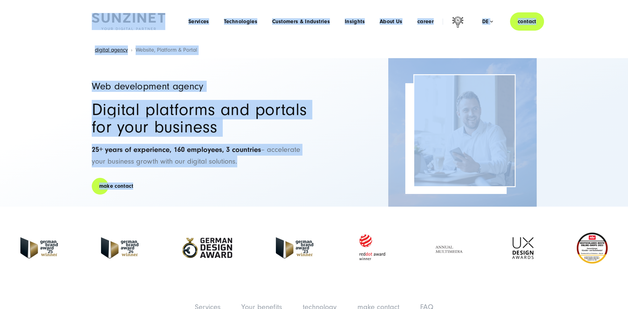
click at [78, 18] on header "Smart Search AI Here you can ask a specific question about our agency and our s…" at bounding box center [314, 21] width 628 height 43
click at [223, 183] on div "Web development agency Digital platforms and portals for your business 25+ year…" at bounding box center [200, 132] width 216 height 148
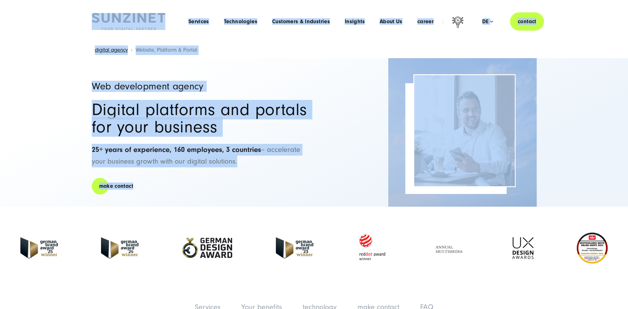
click at [74, 27] on header "Smart Search AI Here you can ask a specific question about our agency and our s…" at bounding box center [314, 21] width 628 height 43
click at [206, 209] on section at bounding box center [314, 247] width 618 height 83
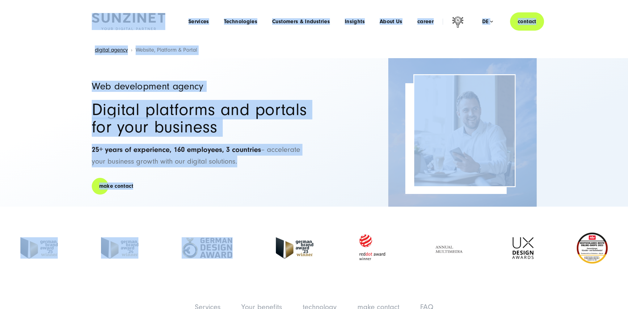
click at [78, 22] on header "Smart Search AI Here you can ask a specific question about our agency and our s…" at bounding box center [314, 21] width 628 height 43
click at [242, 207] on section at bounding box center [314, 247] width 618 height 83
click at [70, 24] on header "Smart Search AI Here you can ask a specific question about our agency and our s…" at bounding box center [314, 21] width 628 height 43
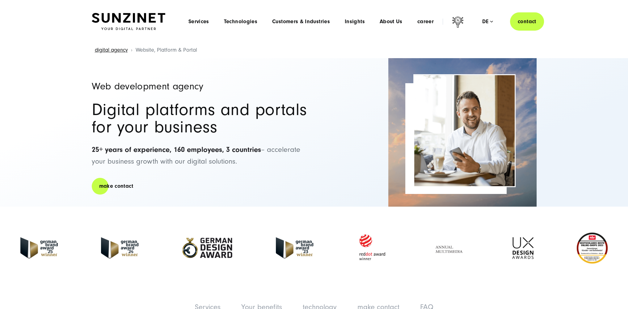
click at [224, 184] on div "Web development agency Digital platforms and portals for your business 25+ year…" at bounding box center [200, 132] width 216 height 148
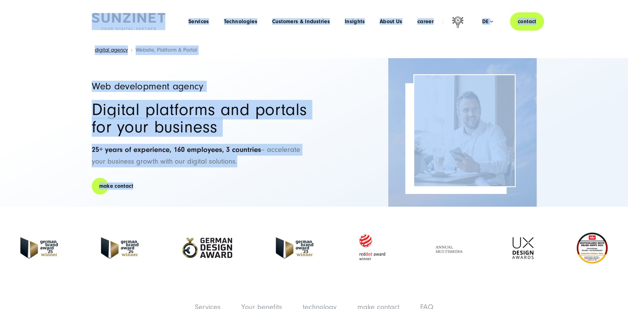
click at [78, 26] on header "Smart Search AI Here you can ask a specific question about our agency and our s…" at bounding box center [314, 21] width 628 height 43
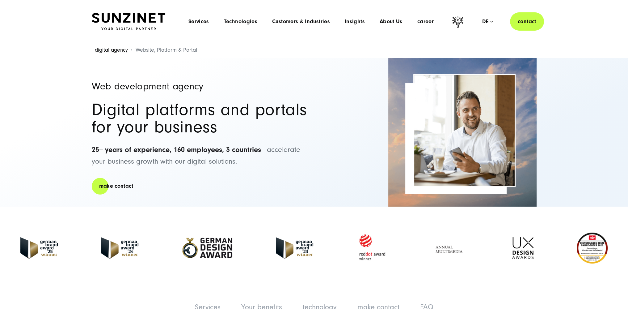
click at [247, 184] on div "Web development agency Digital platforms and portals for your business 25+ year…" at bounding box center [200, 132] width 216 height 148
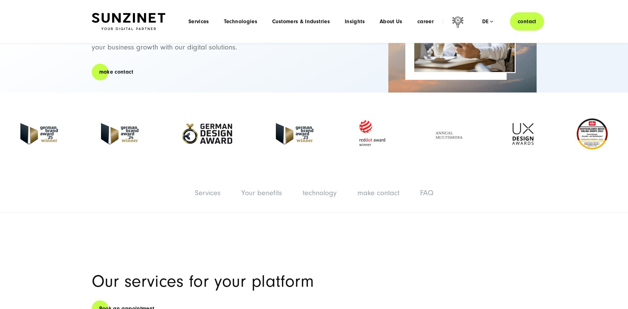
scroll to position [111, 0]
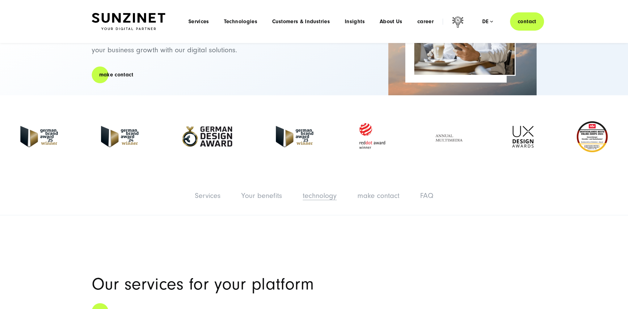
click at [327, 200] on font "technology" at bounding box center [320, 195] width 34 height 8
click at [325, 195] on font "technology" at bounding box center [320, 195] width 34 height 8
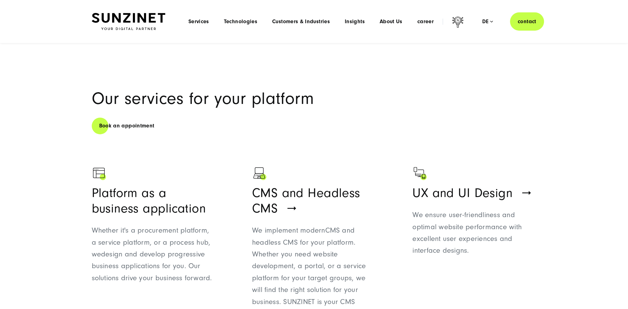
scroll to position [222, 0]
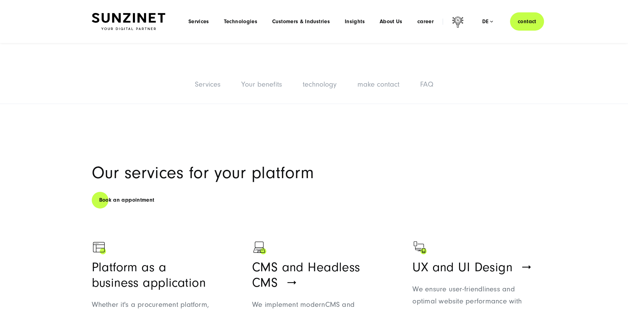
click at [282, 82] on li "Your benefits" at bounding box center [261, 84] width 59 height 15
click at [281, 82] on font "Your benefits" at bounding box center [261, 84] width 41 height 8
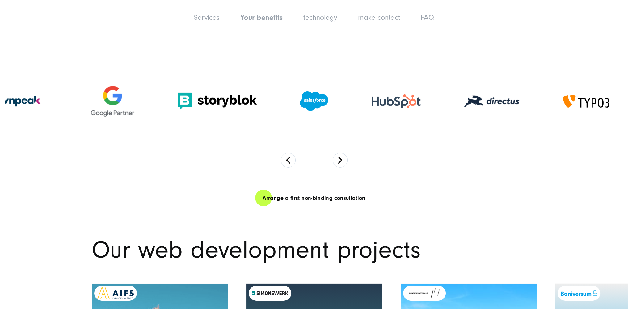
scroll to position [2617, 0]
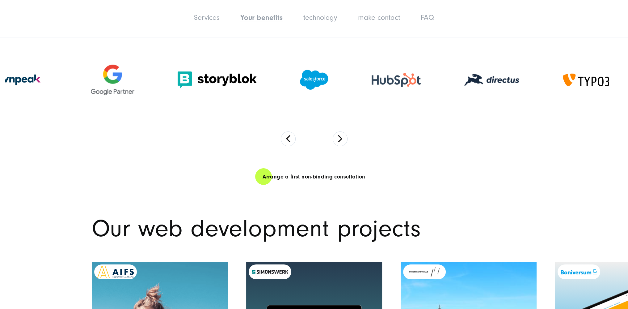
click at [533, 32] on div "Services Services Your benefits technology make contact FAQ" at bounding box center [314, 18] width 628 height 37
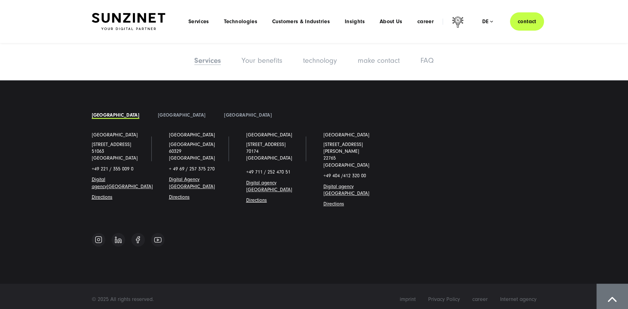
scroll to position [0, 0]
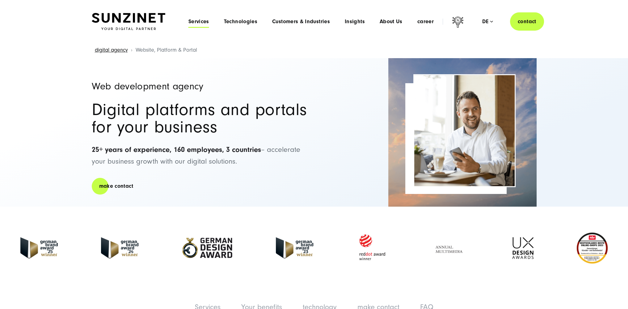
click at [202, 19] on font "Services" at bounding box center [198, 21] width 21 height 6
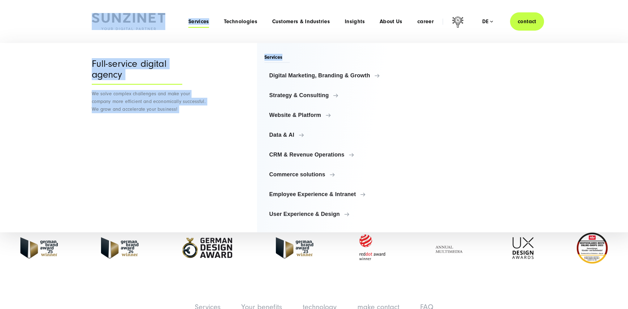
drag, startPoint x: 352, startPoint y: 56, endPoint x: 79, endPoint y: 16, distance: 275.7
click at [80, 17] on div "Smart Search AI Here you can ask a specific question about our agency and our s…" at bounding box center [314, 21] width 470 height 18
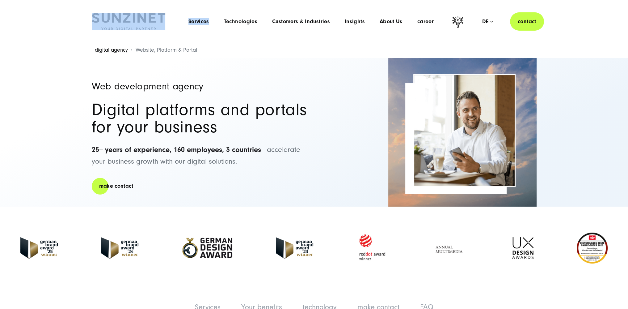
click at [72, 10] on header "Smart Search AI Here you can ask a specific question about our agency and our s…" at bounding box center [314, 21] width 628 height 43
click at [597, 34] on header "Smart Search AI Here you can ask a specific question about our agency and our s…" at bounding box center [314, 21] width 628 height 43
click at [27, 298] on div "Services Services Your benefits technology make contact FAQ" at bounding box center [314, 307] width 628 height 37
